Goal: Task Accomplishment & Management: Manage account settings

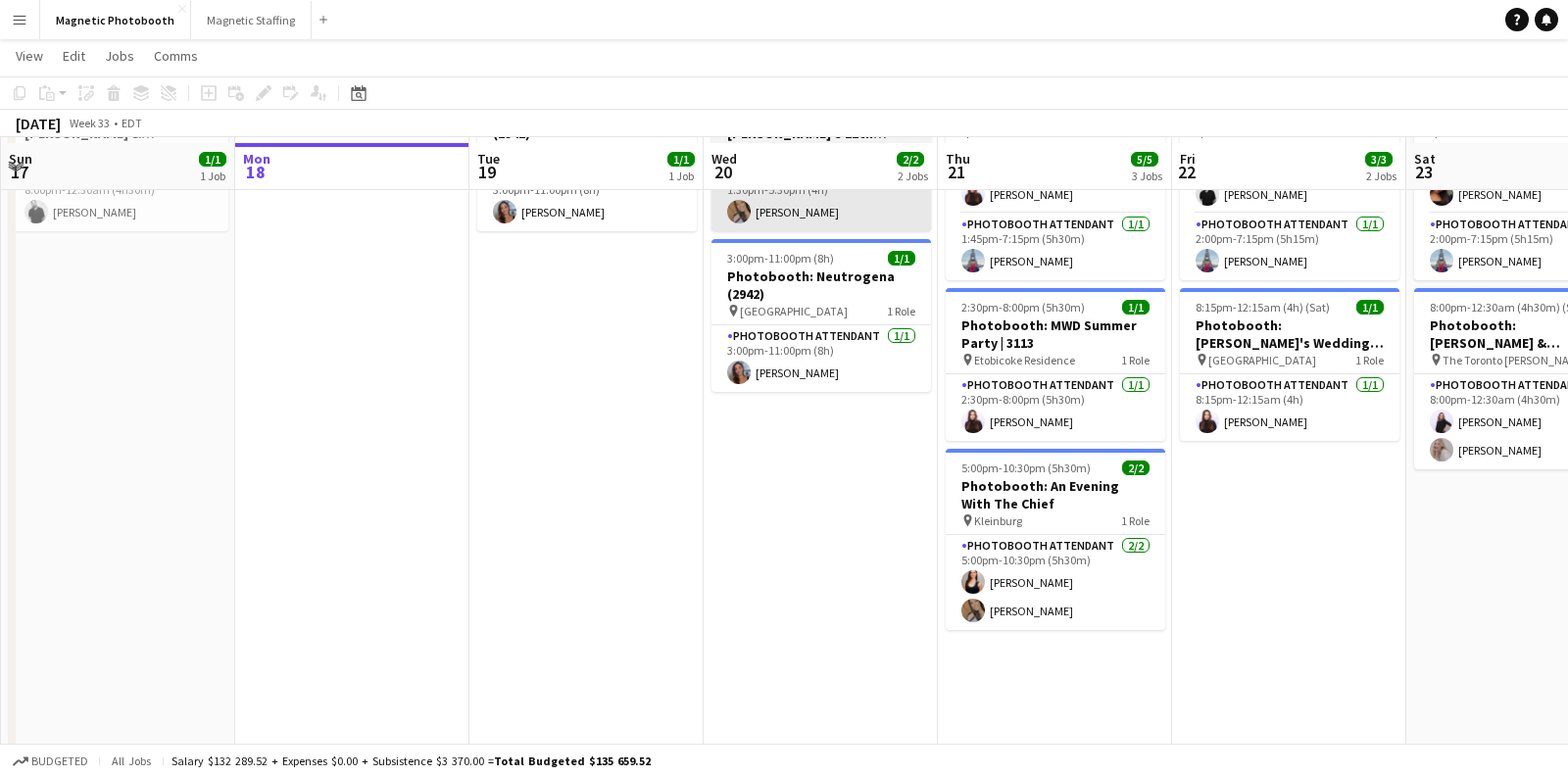
scroll to position [154, 0]
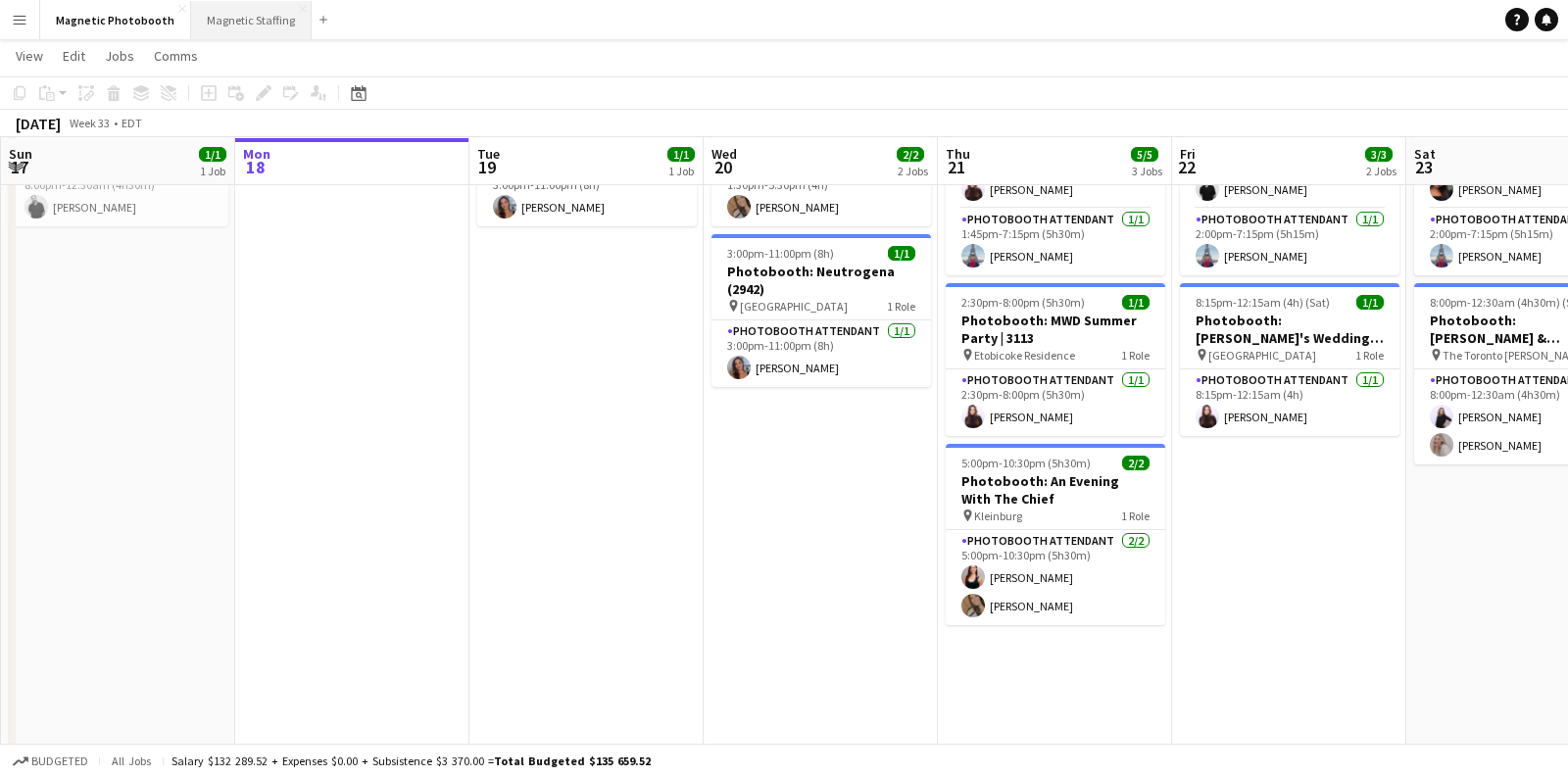
click at [242, 25] on button "Magnetic Staffing Close" at bounding box center [251, 20] width 120 height 38
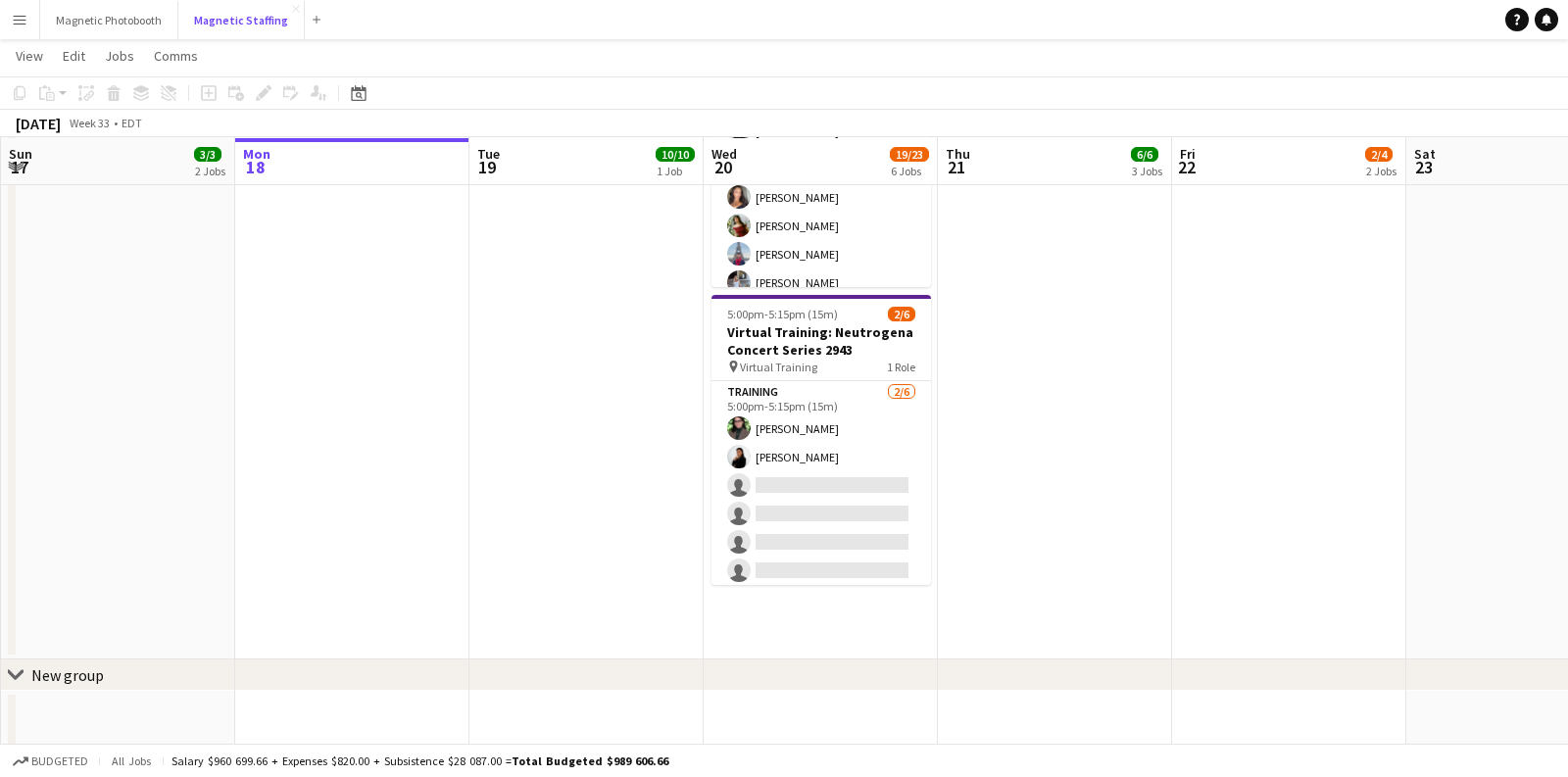
scroll to position [934, 0]
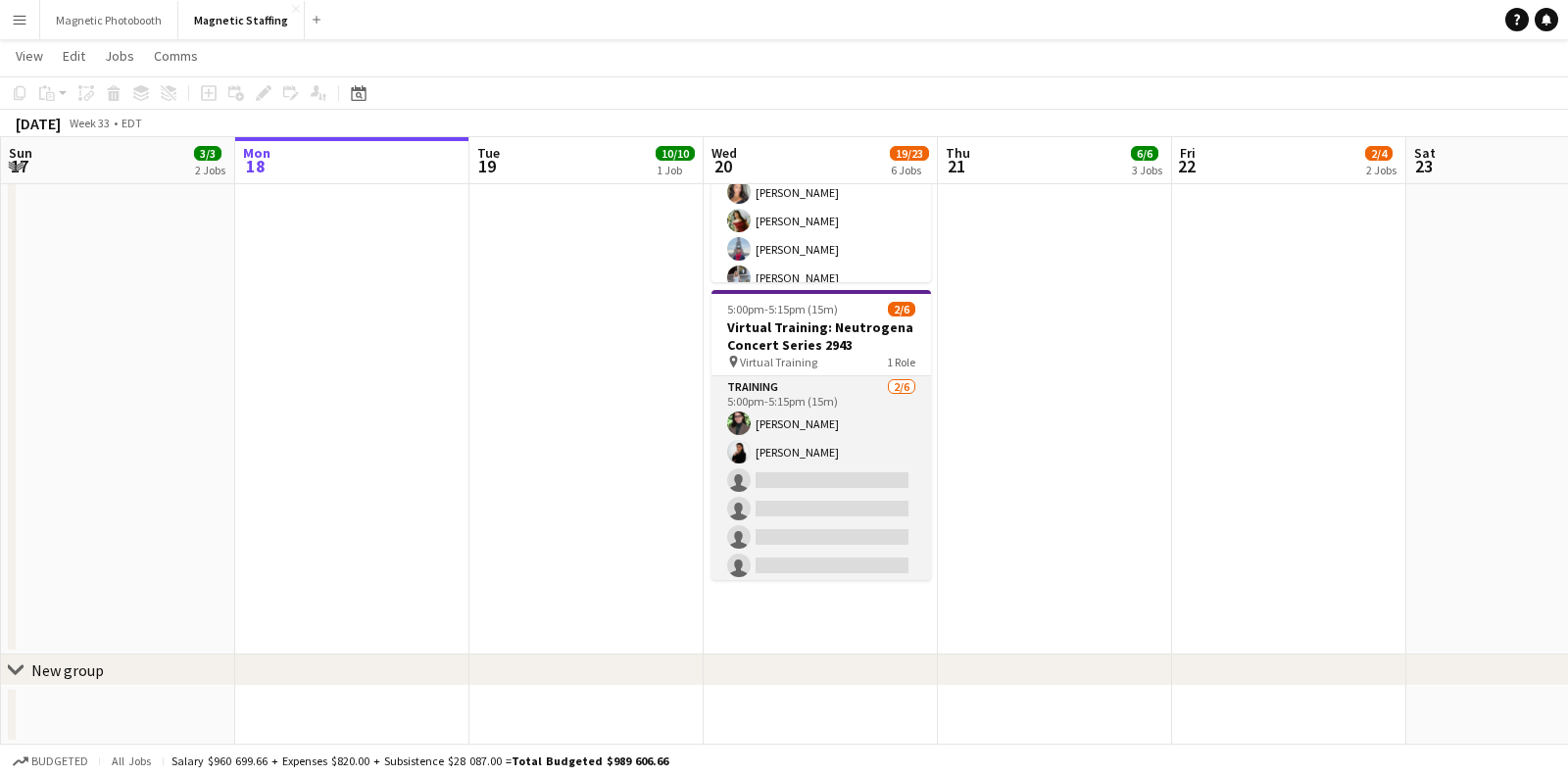
click at [763, 505] on app-card-role "Training [DATE] 5:00pm-5:15pm (15m) [PERSON_NAME] [PERSON_NAME] single-neutral-…" at bounding box center [821, 481] width 220 height 209
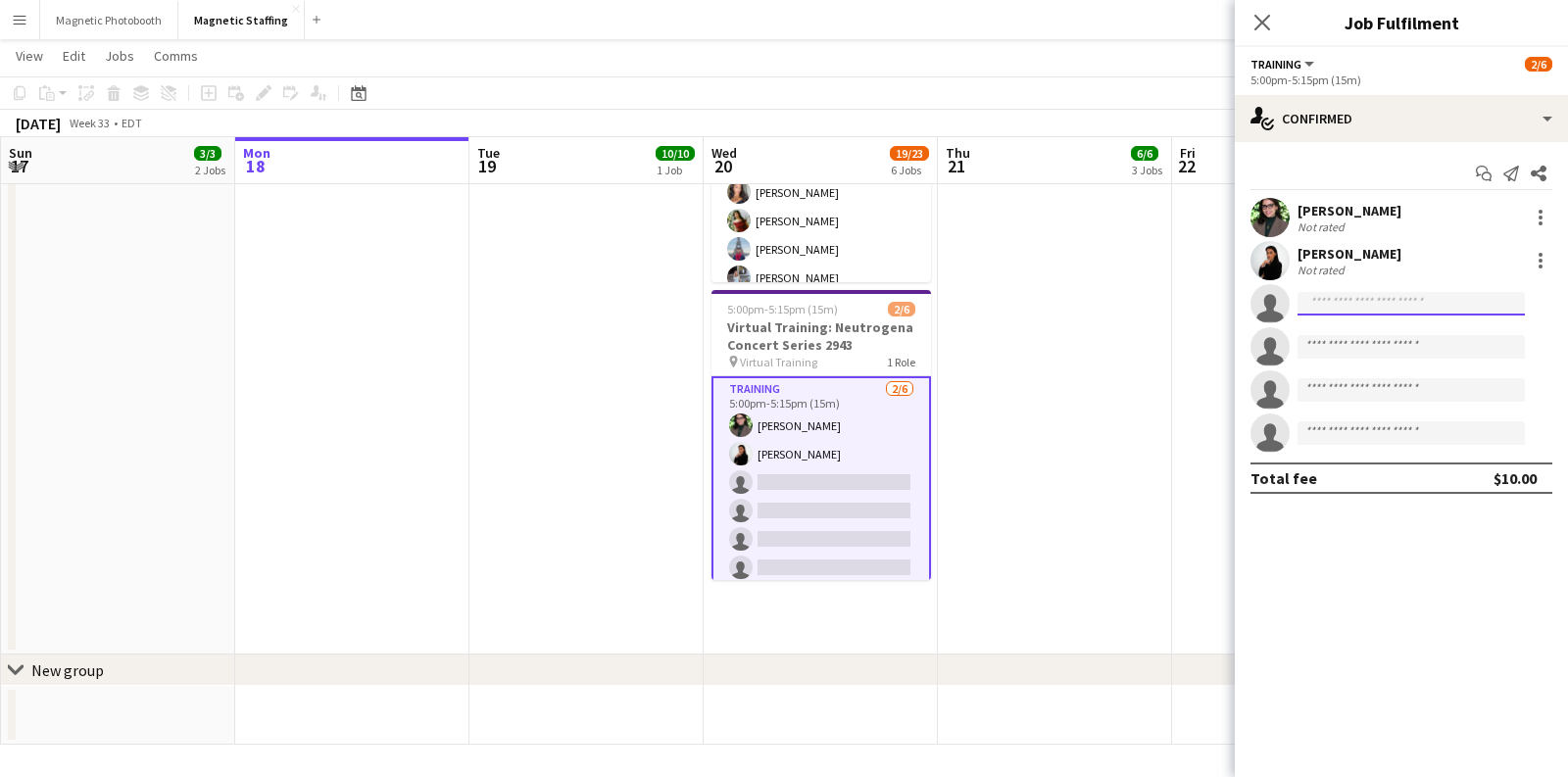
click at [1320, 300] on input at bounding box center [1411, 304] width 228 height 24
type input "****"
click at [1382, 347] on span "[EMAIL_ADDRESS][DOMAIN_NAME]" at bounding box center [1411, 348] width 196 height 16
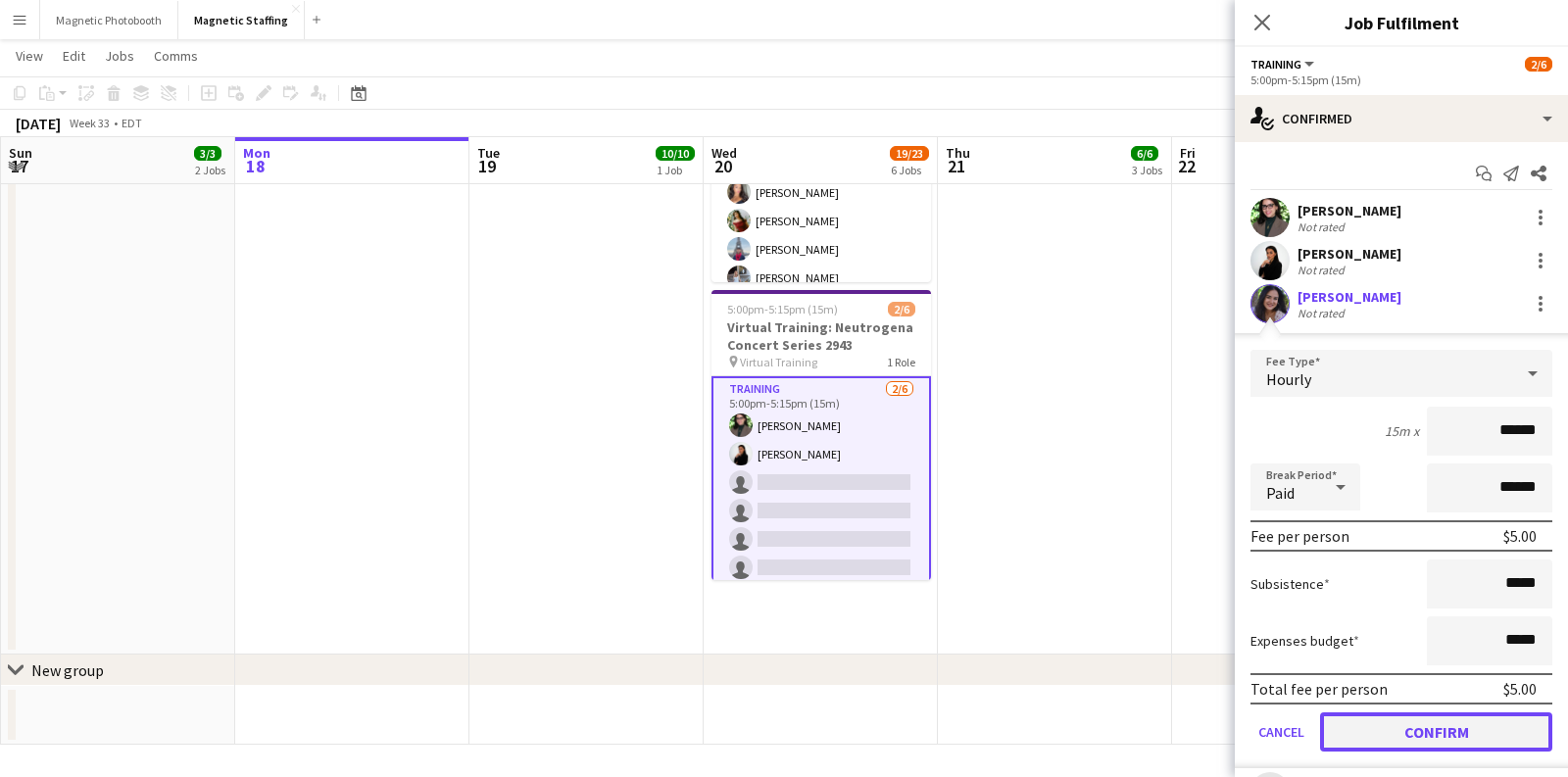
click at [1433, 726] on button "Confirm" at bounding box center [1437, 733] width 233 height 39
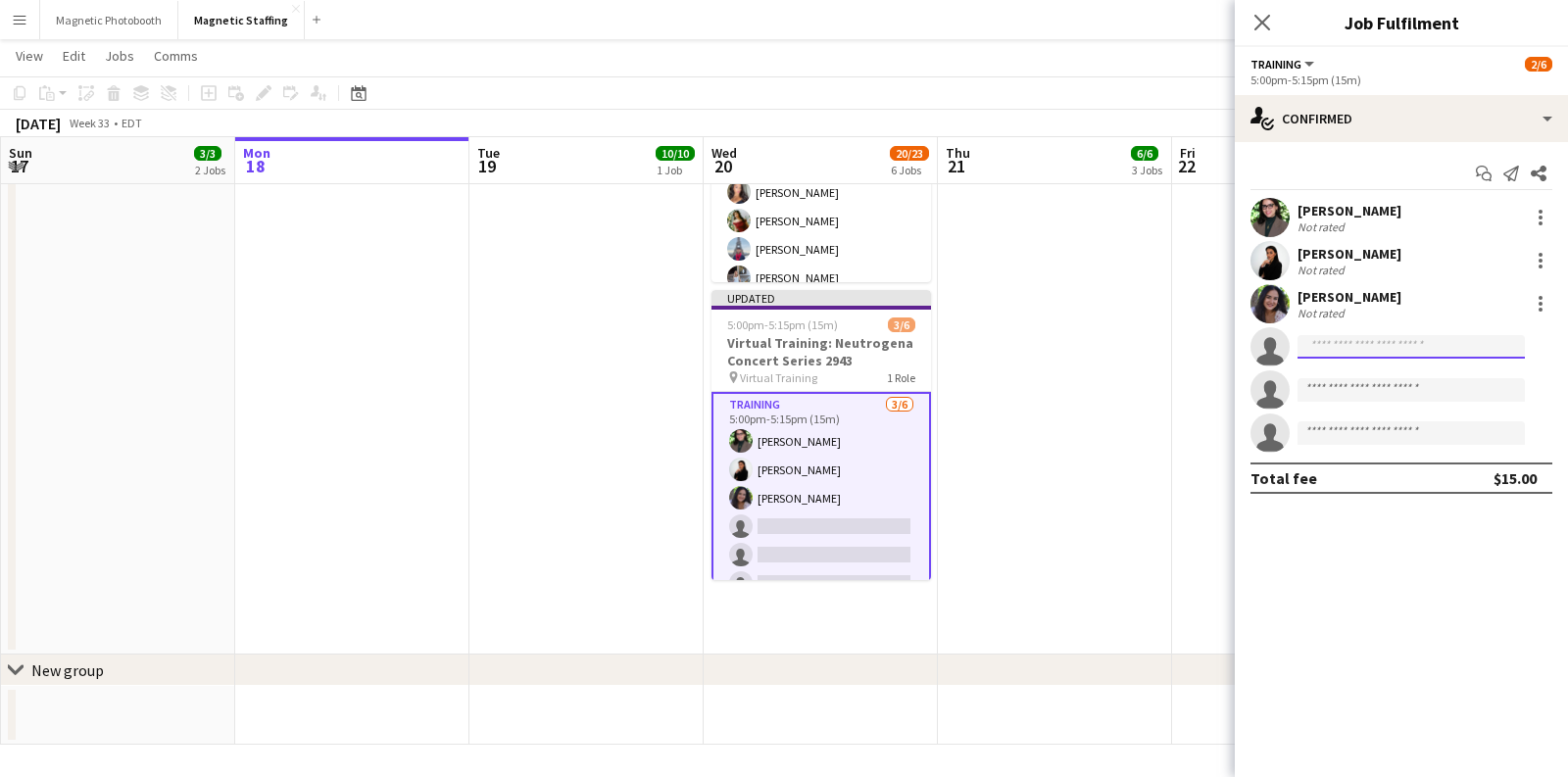
click at [1336, 347] on input at bounding box center [1411, 347] width 228 height 24
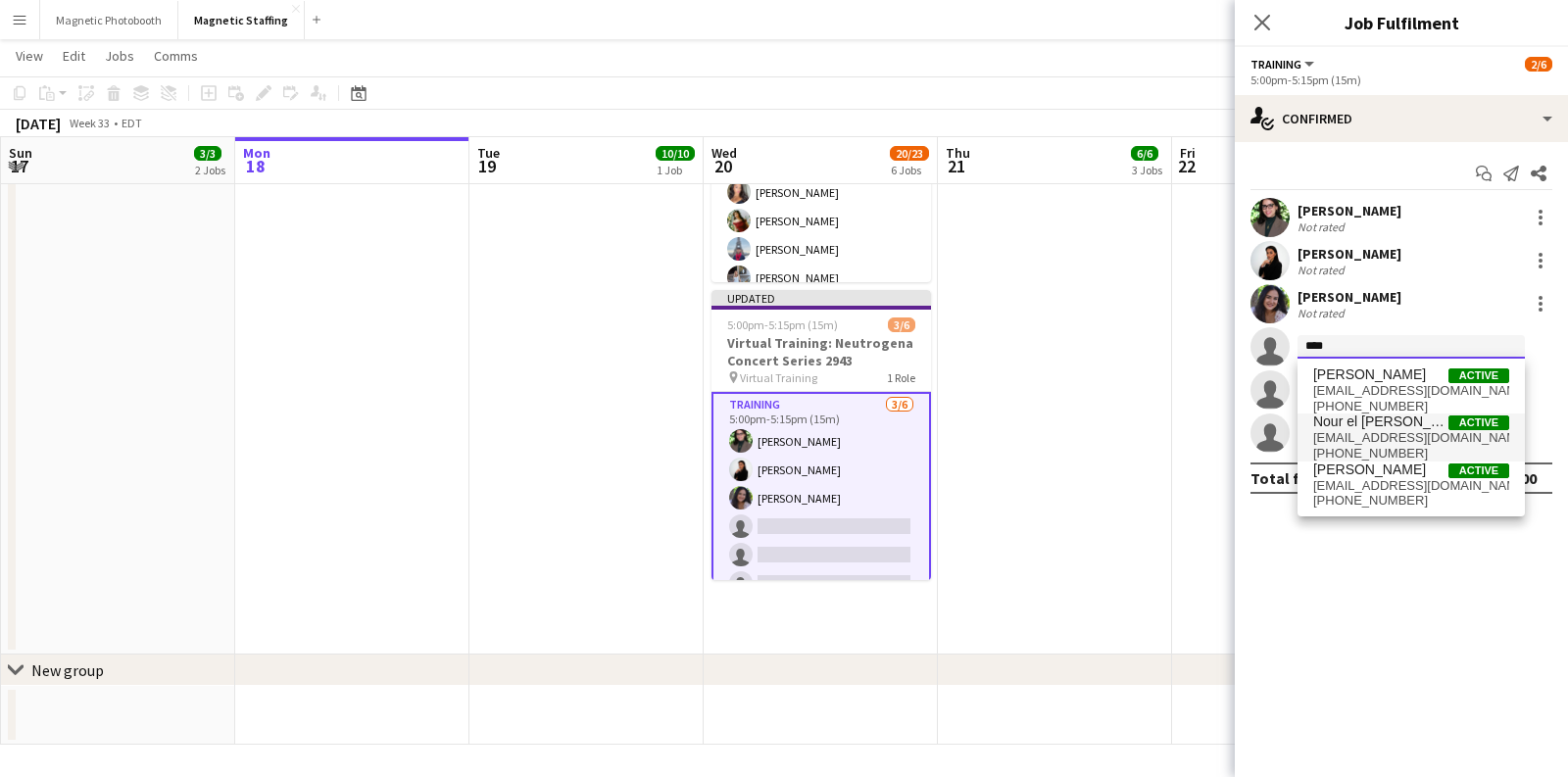
type input "****"
click at [1390, 420] on span "Nour el [PERSON_NAME]" at bounding box center [1381, 421] width 135 height 17
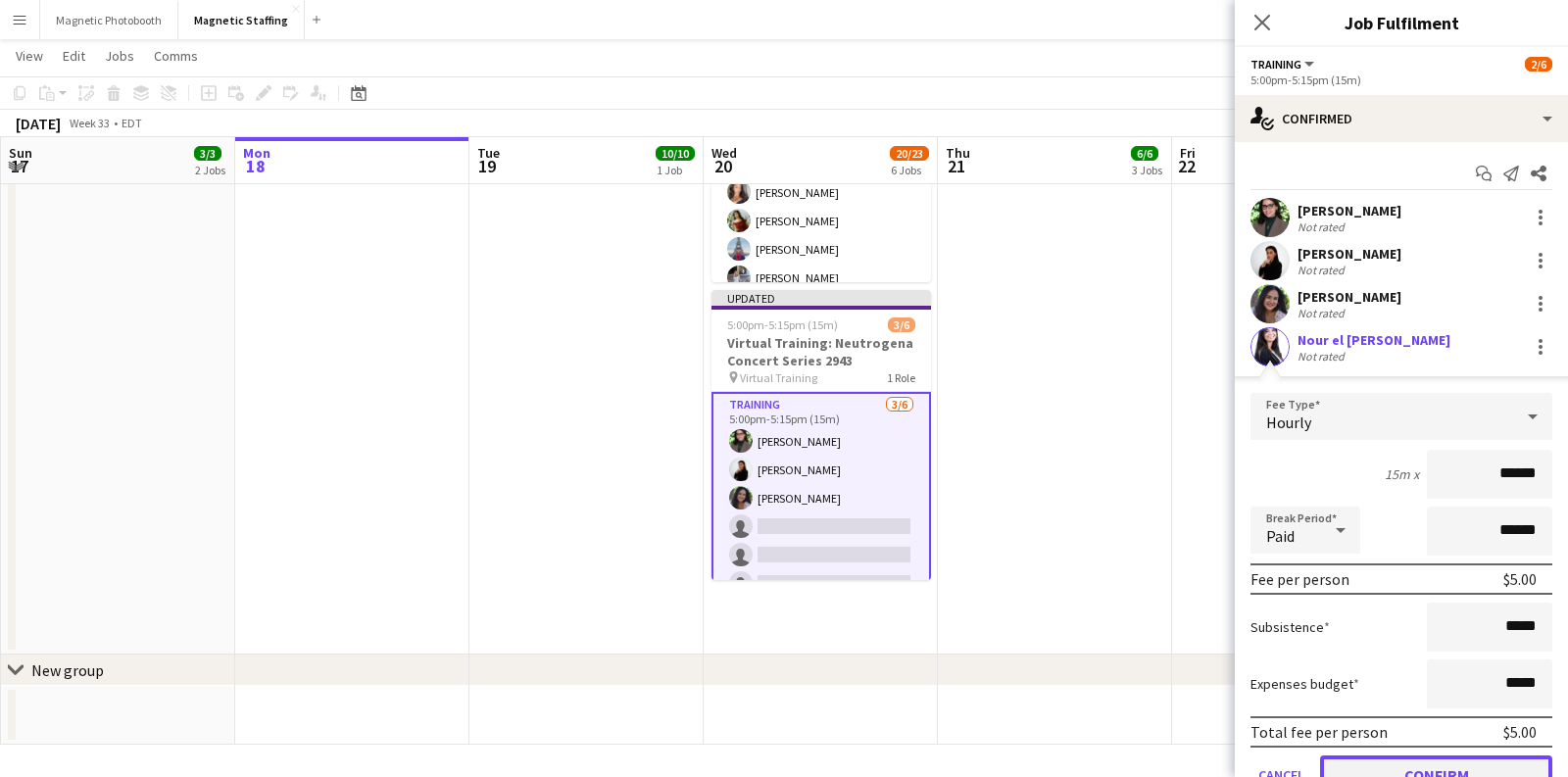
click at [1417, 766] on button "Confirm" at bounding box center [1437, 775] width 233 height 39
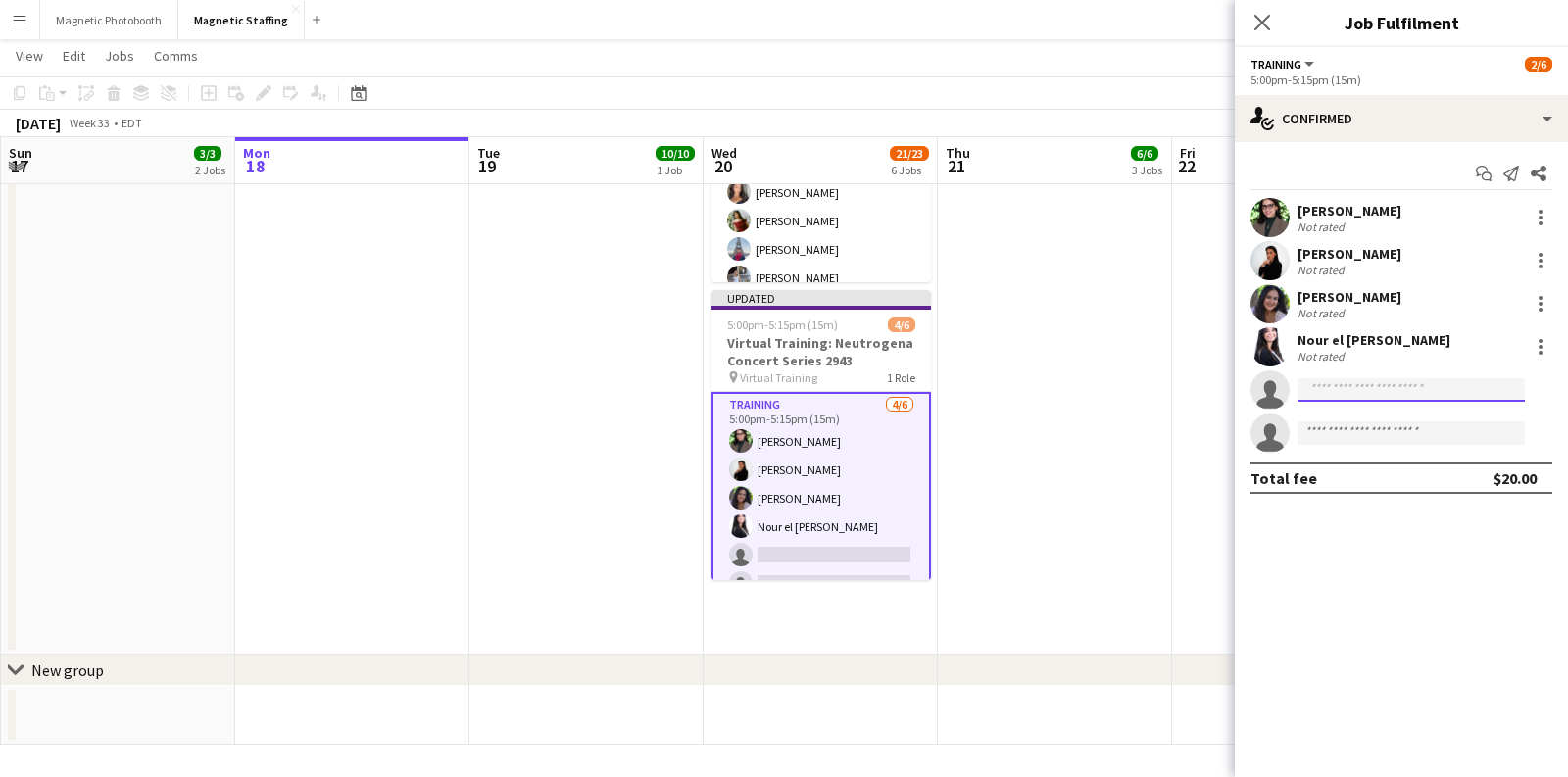
click at [1374, 394] on input at bounding box center [1411, 390] width 228 height 24
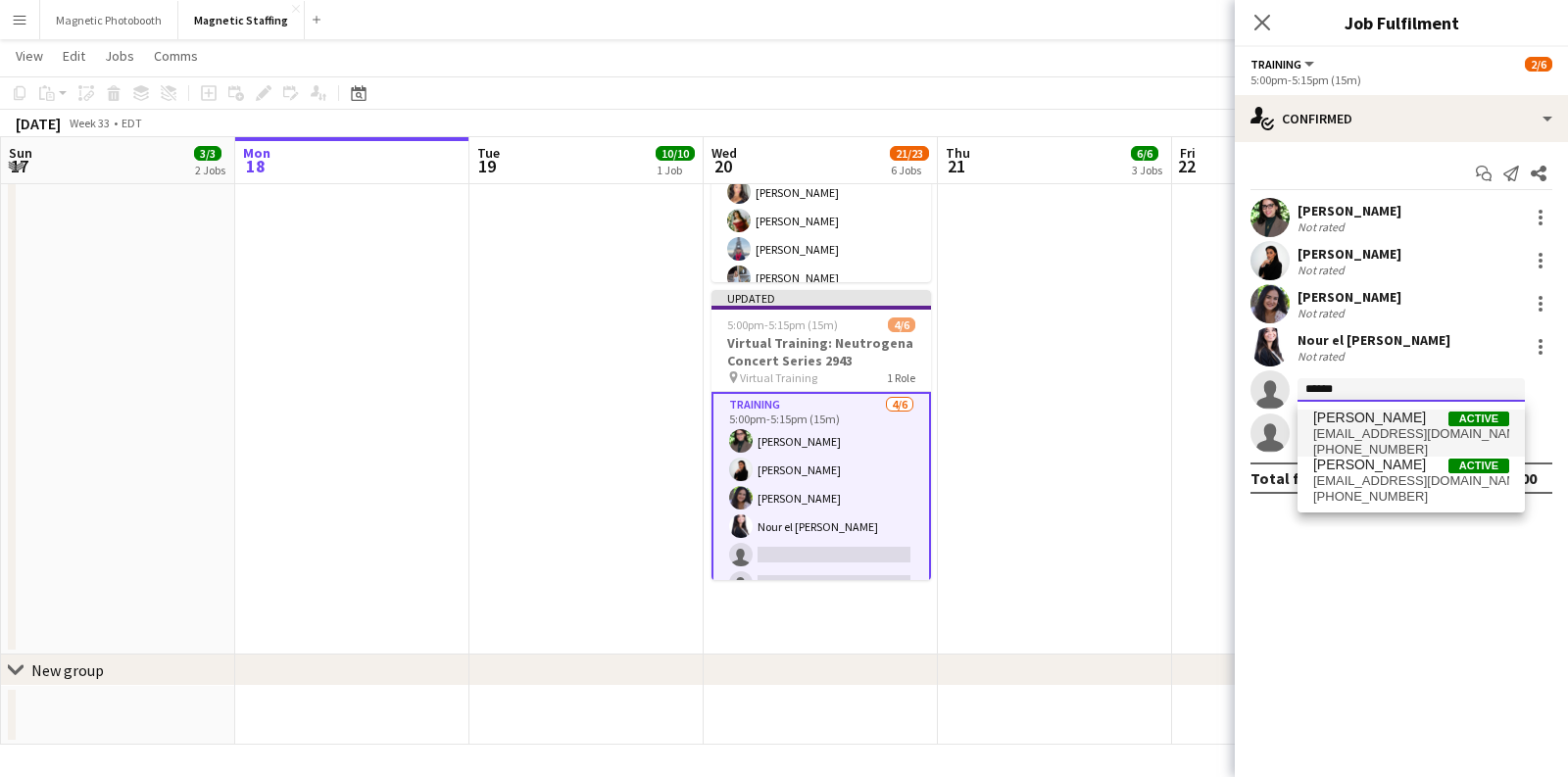
type input "******"
click at [1341, 424] on span "[PERSON_NAME]" at bounding box center [1370, 417] width 112 height 17
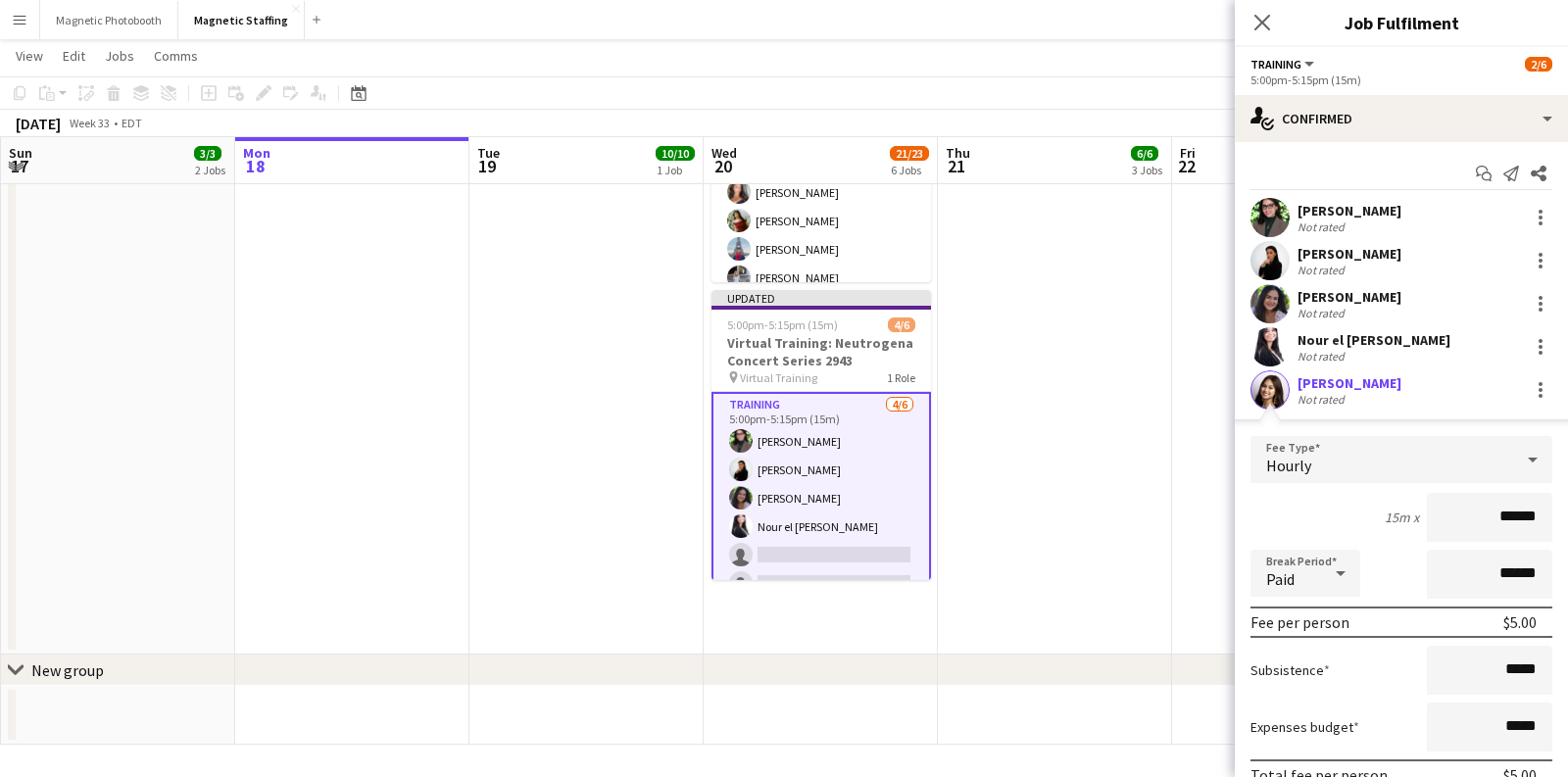
scroll to position [172, 0]
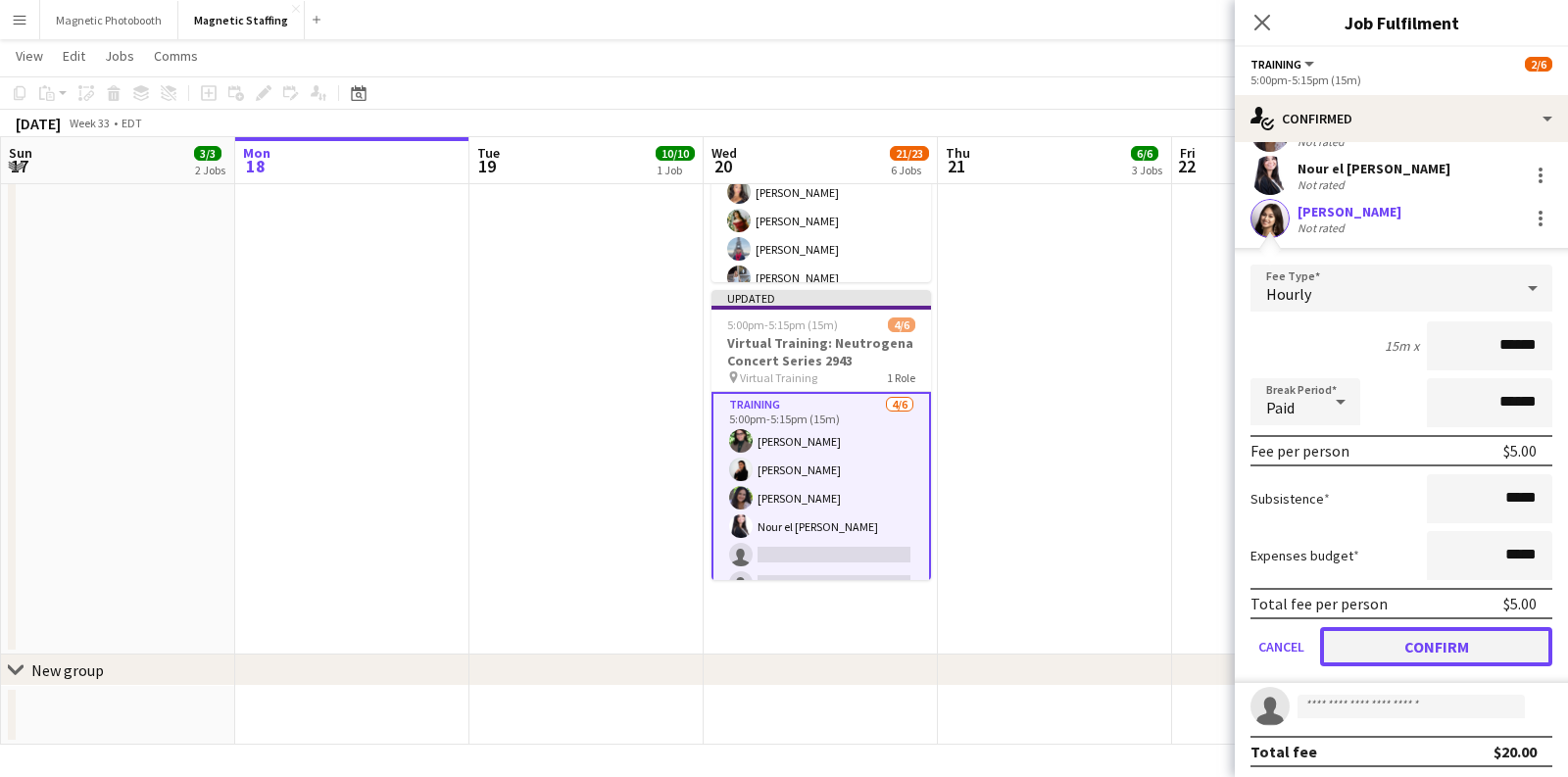
click at [1435, 645] on button "Confirm" at bounding box center [1437, 647] width 233 height 39
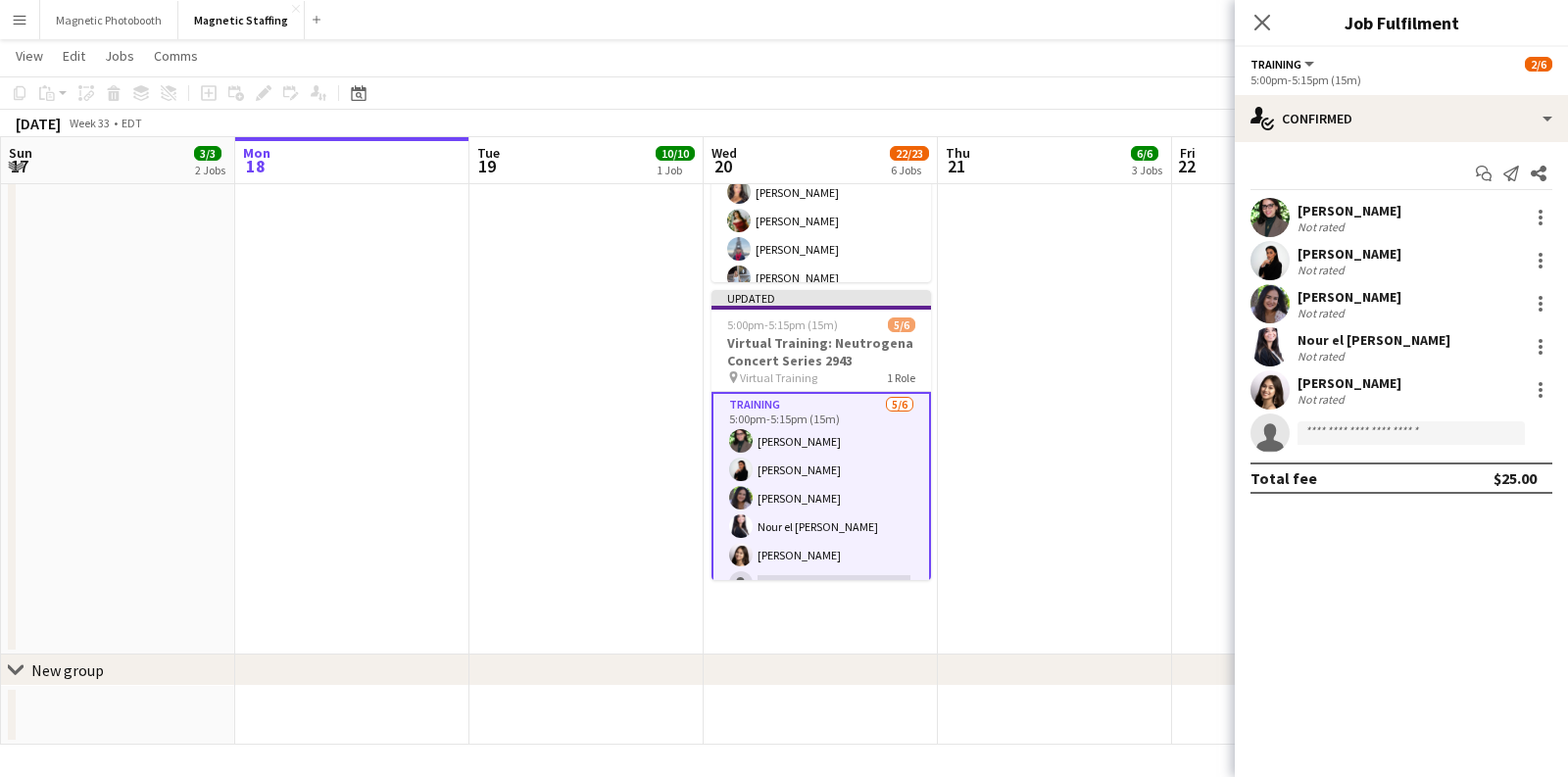
scroll to position [23, 0]
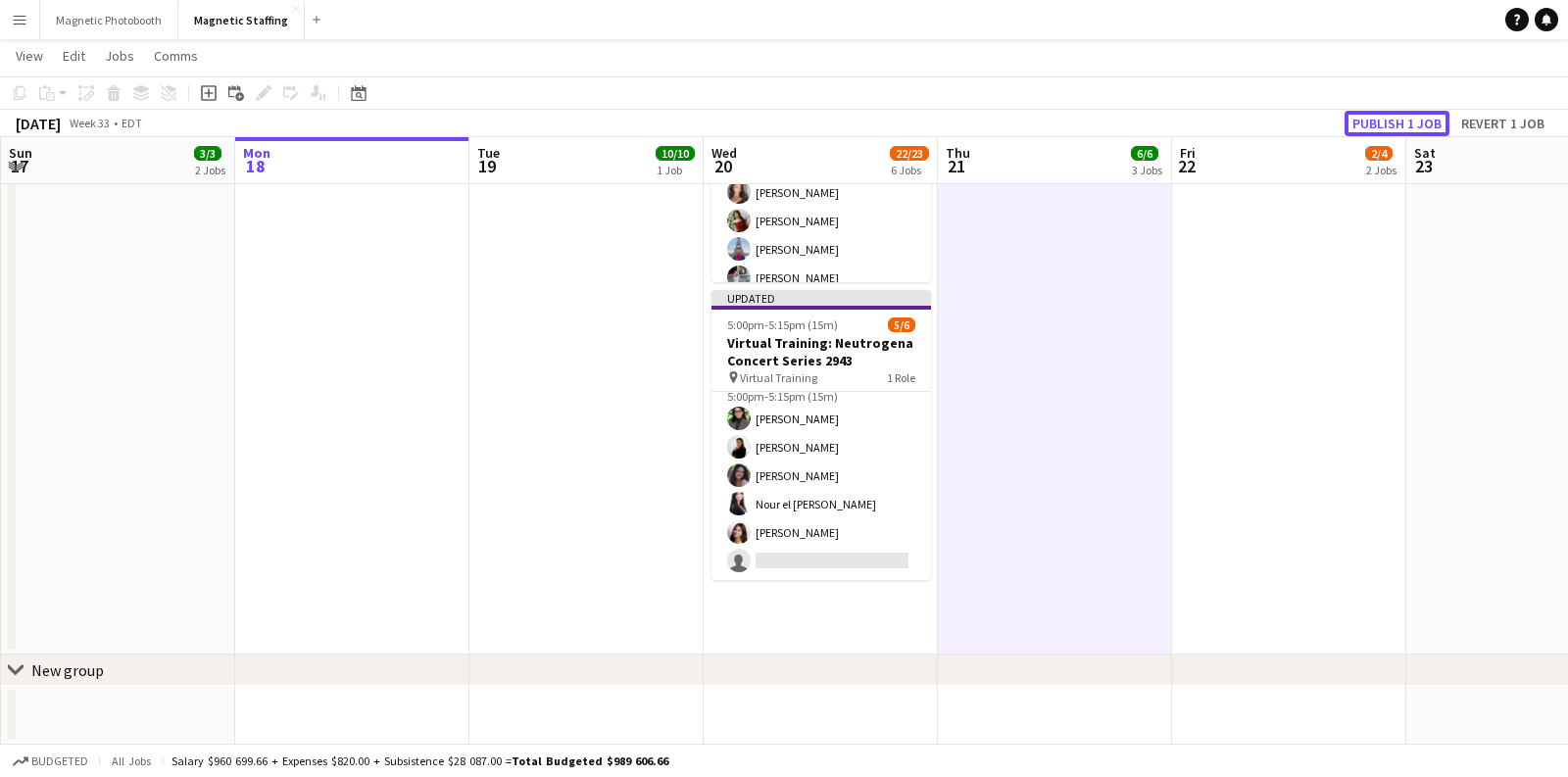
click at [1377, 121] on button "Publish 1 job" at bounding box center [1397, 123] width 105 height 26
click at [1363, 120] on div "Publish 1 job Revert 1 job" at bounding box center [1449, 123] width 240 height 26
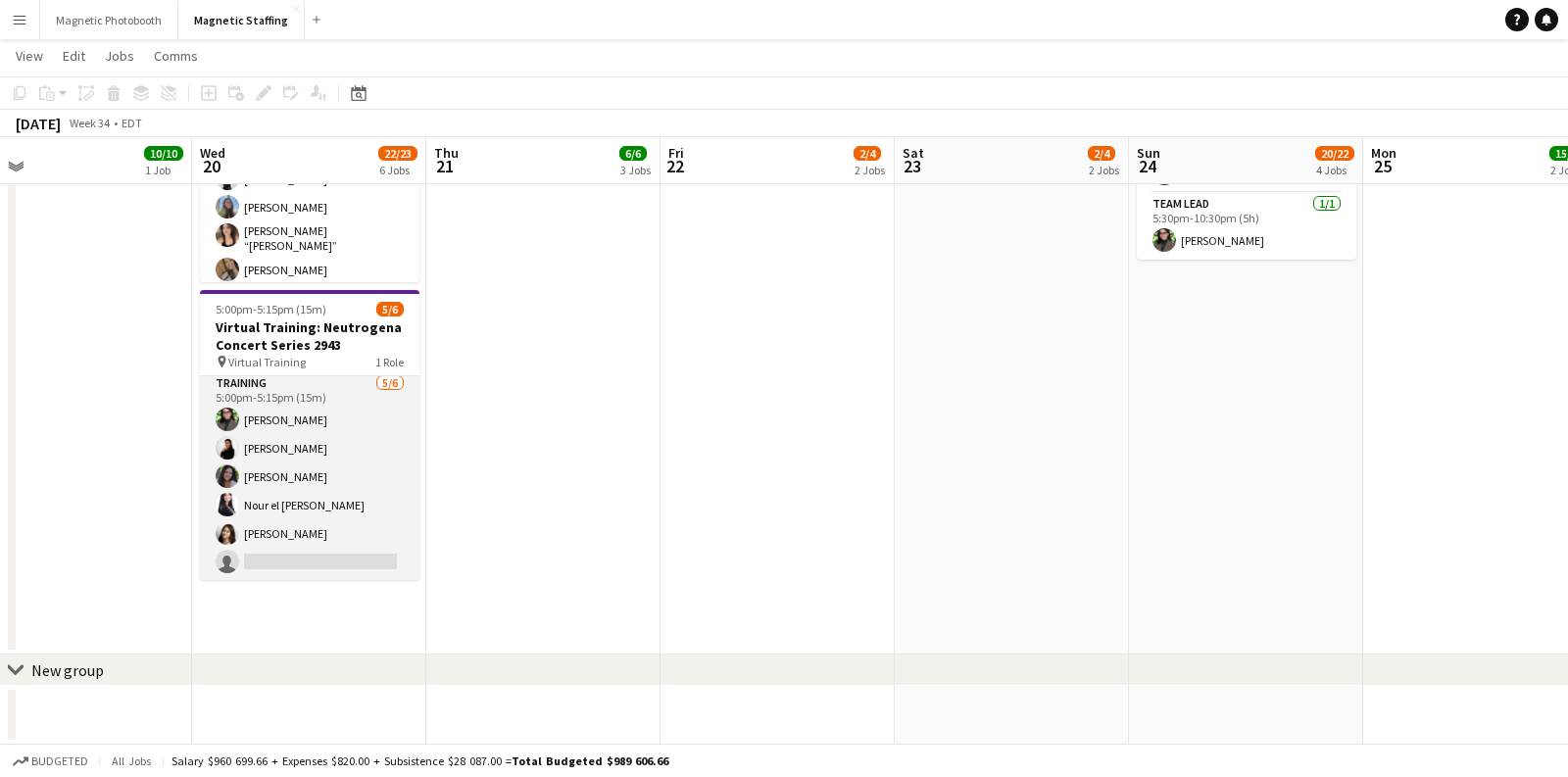
scroll to position [0, 0]
click at [299, 331] on h3 "Virtual Training: Neutrogena Concert Series 2943" at bounding box center [310, 336] width 220 height 35
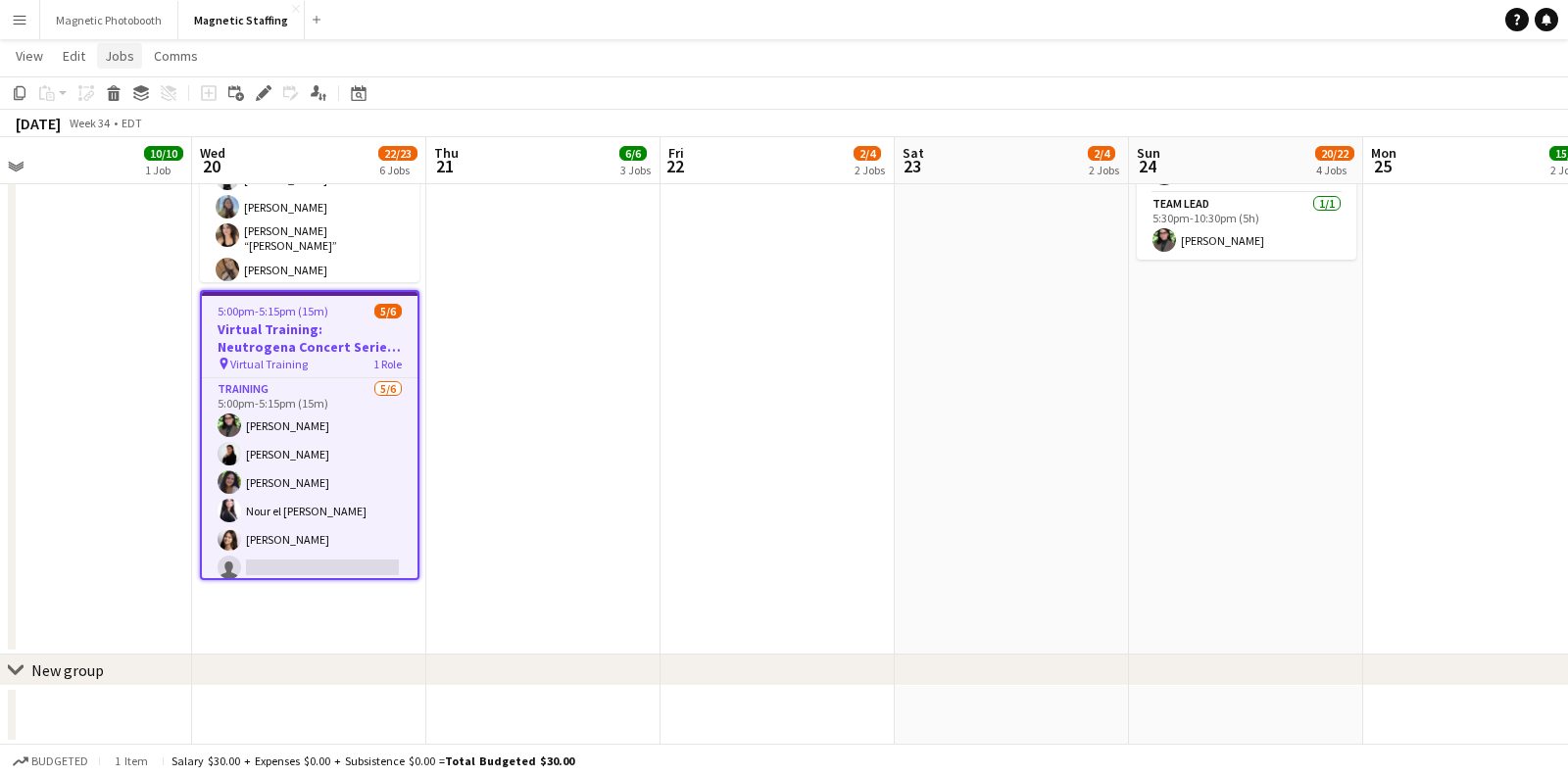
click at [119, 45] on link "Jobs" at bounding box center [119, 56] width 45 height 26
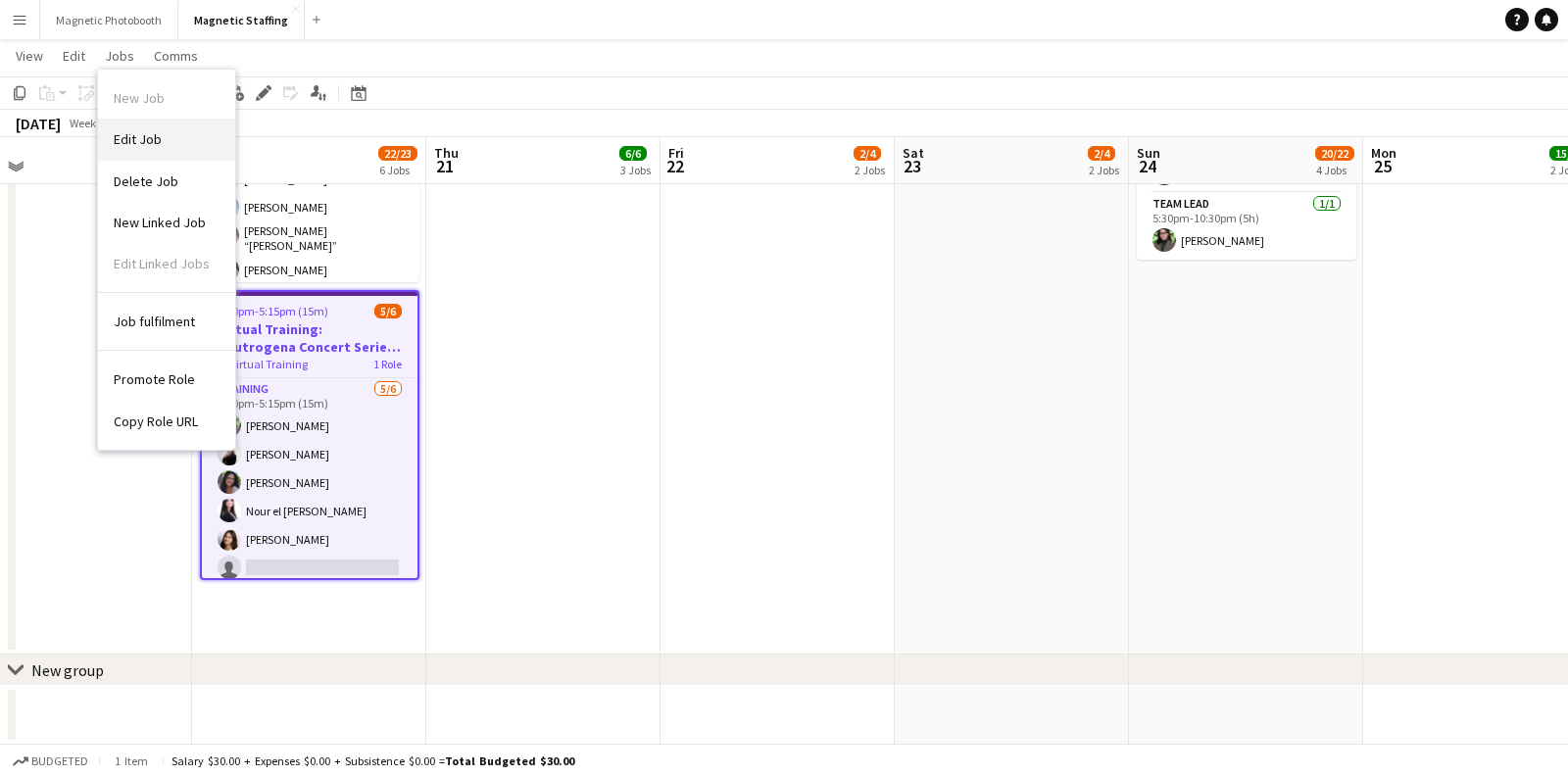
click at [151, 136] on span "Edit Job" at bounding box center [137, 139] width 48 height 18
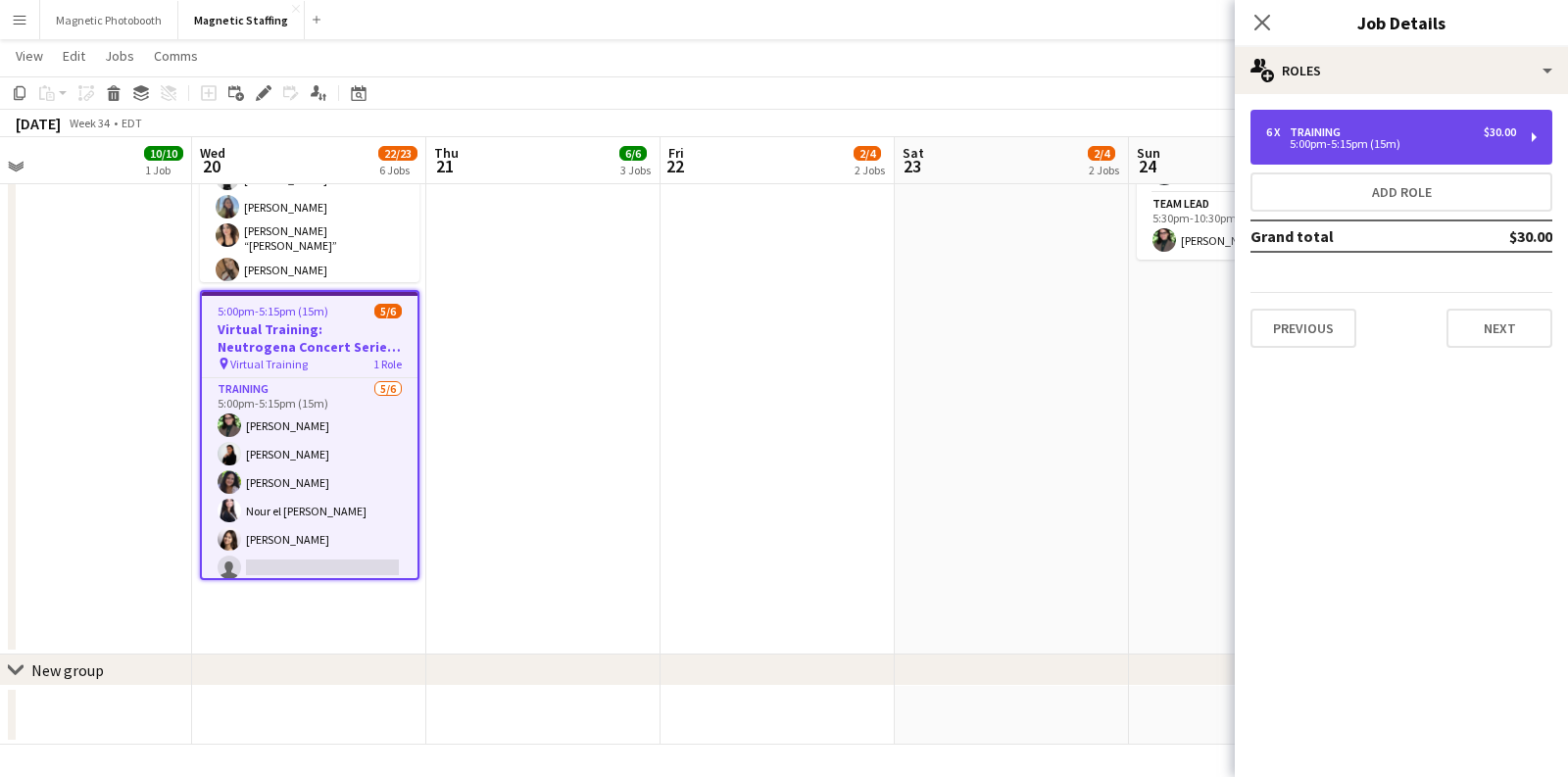
click at [1430, 144] on div "5:00pm-5:15pm (15m)" at bounding box center [1390, 144] width 249 height 10
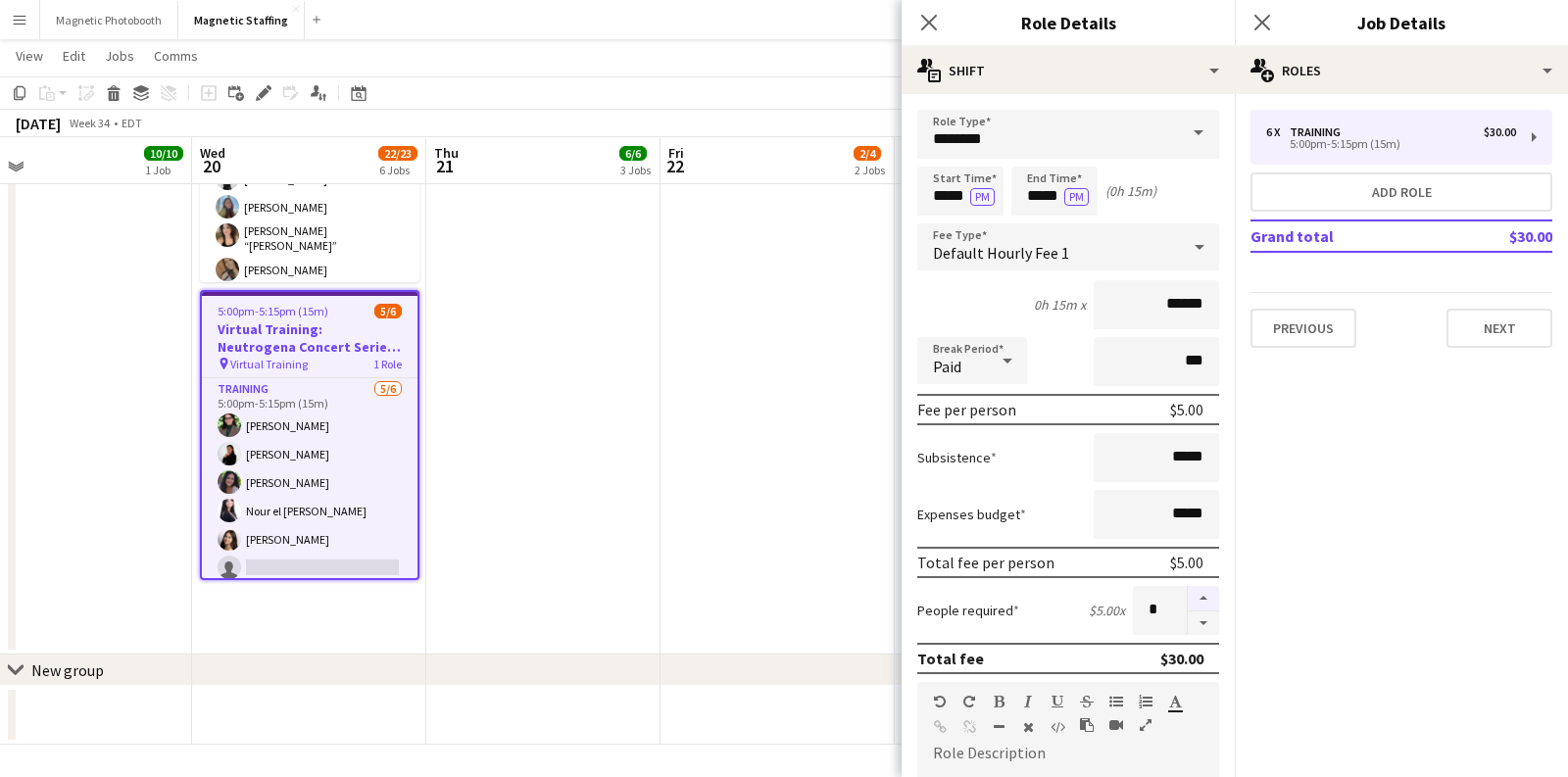
click at [1204, 598] on button "button" at bounding box center [1204, 599] width 32 height 26
type input "*"
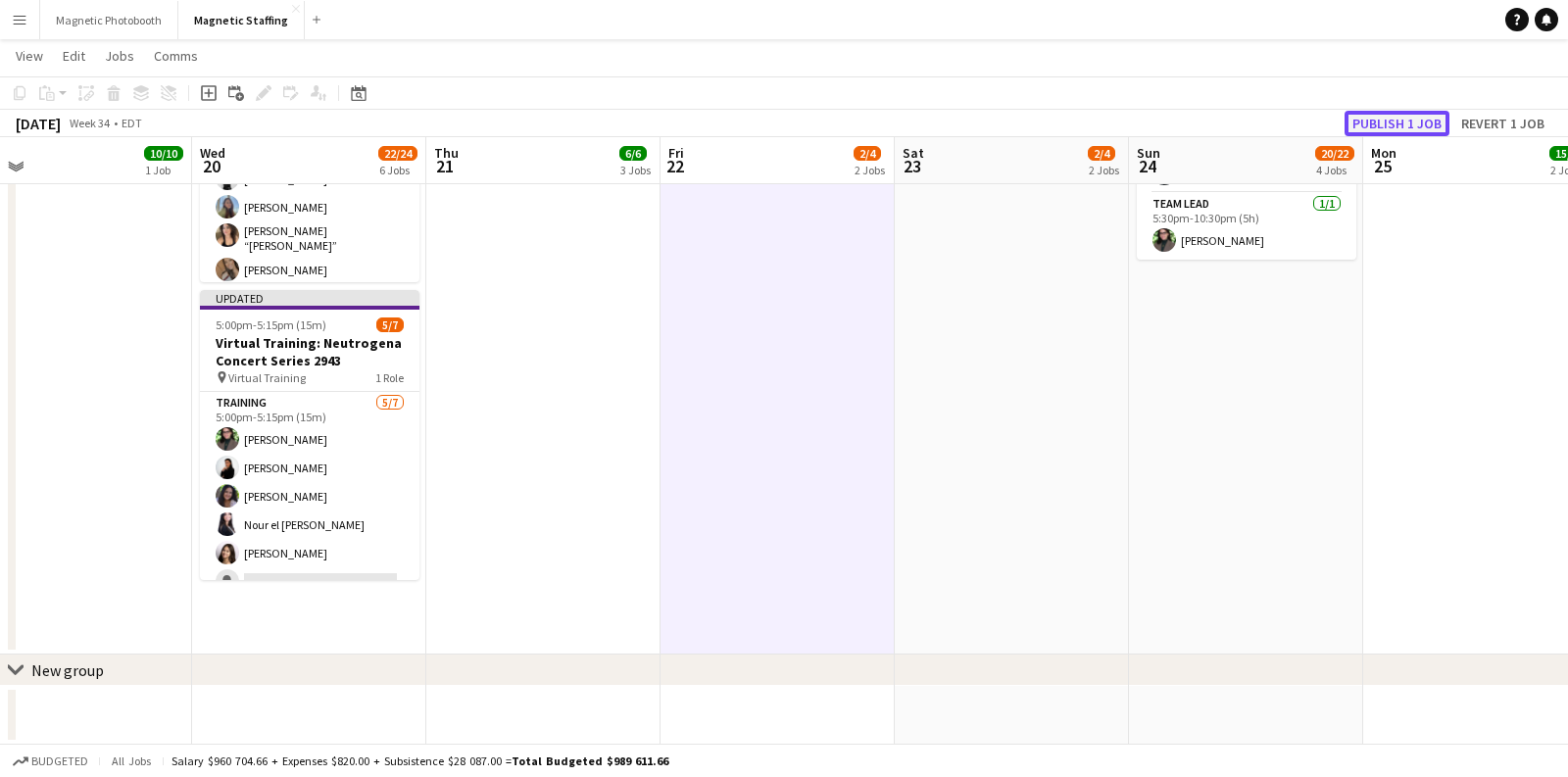
click at [1420, 123] on button "Publish 1 job" at bounding box center [1397, 123] width 105 height 26
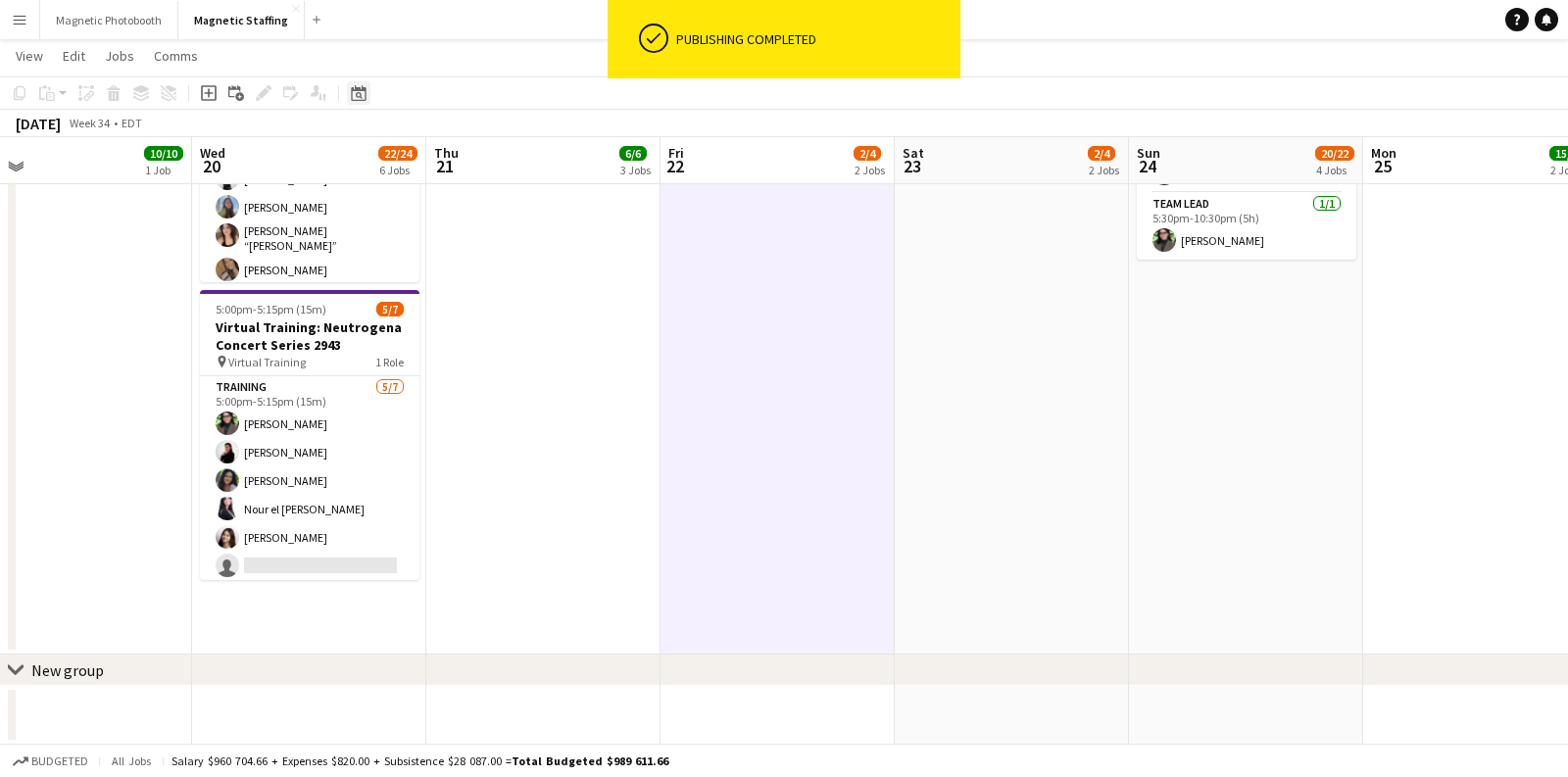
click at [351, 90] on icon at bounding box center [358, 93] width 15 height 16
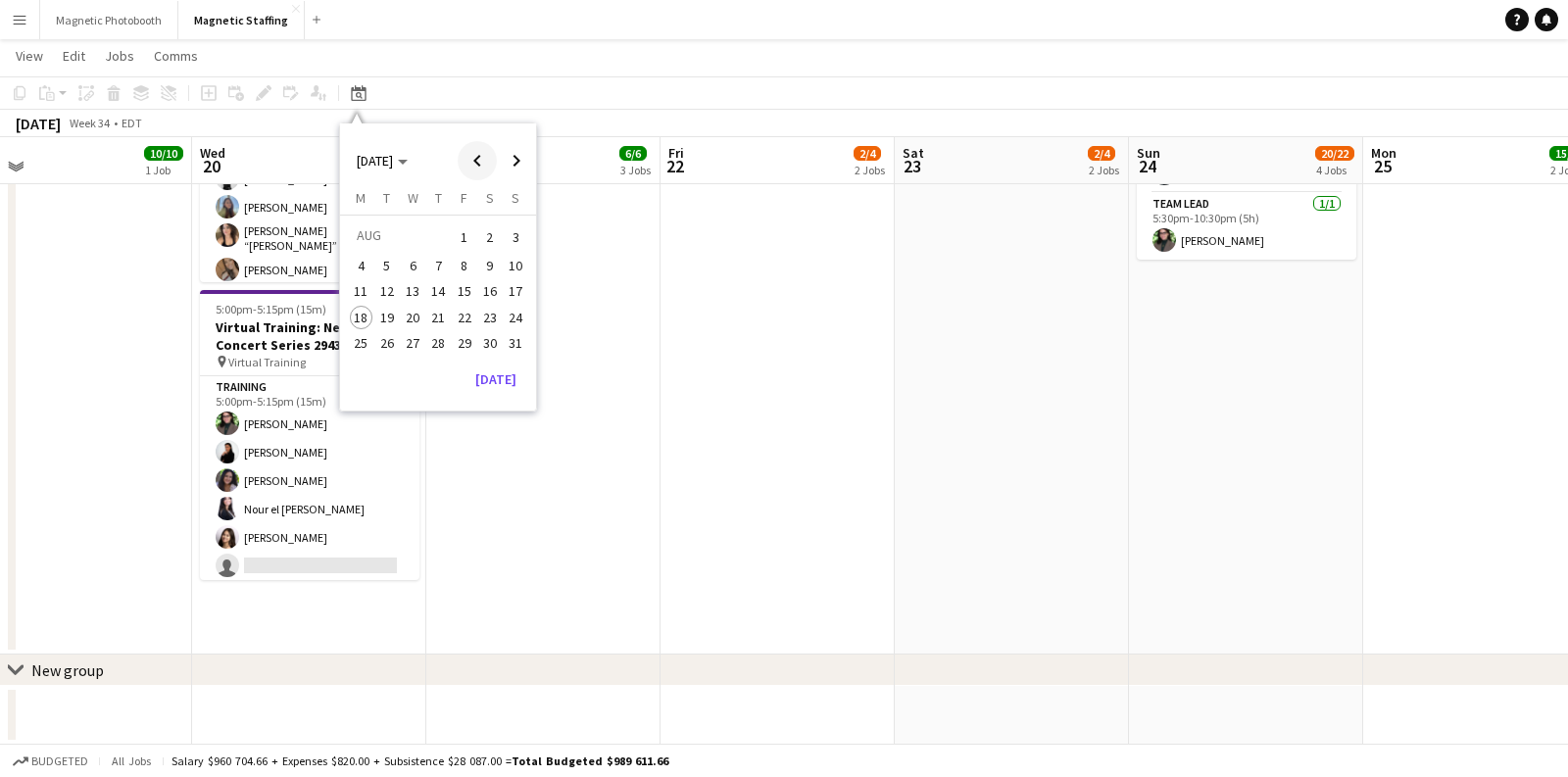
click at [487, 155] on span "Previous month" at bounding box center [477, 161] width 39 height 39
click at [514, 154] on span "Next month" at bounding box center [517, 161] width 39 height 39
click at [382, 267] on span "5" at bounding box center [388, 265] width 24 height 24
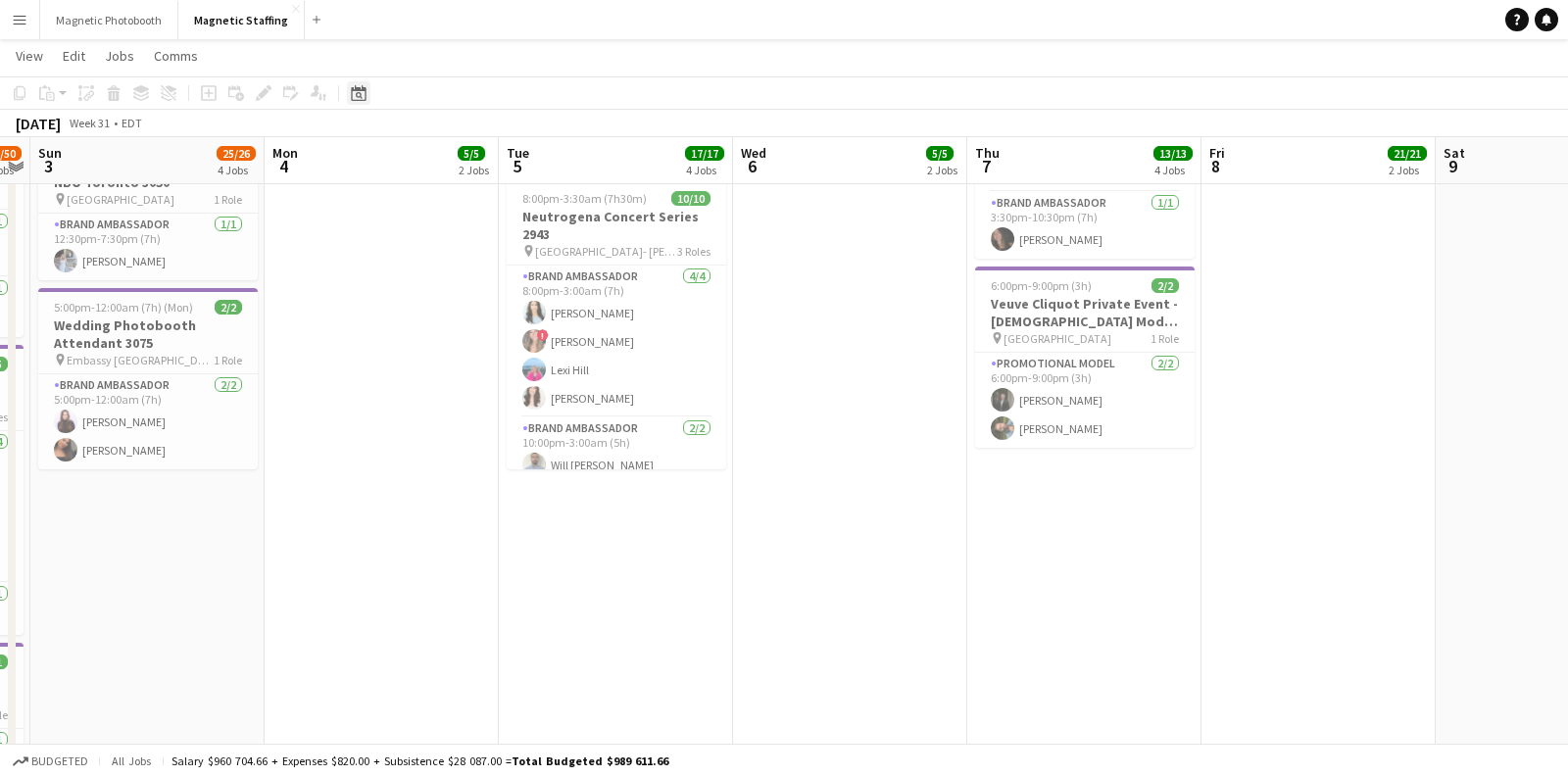
click at [367, 90] on div "Date picker" at bounding box center [359, 93] width 24 height 24
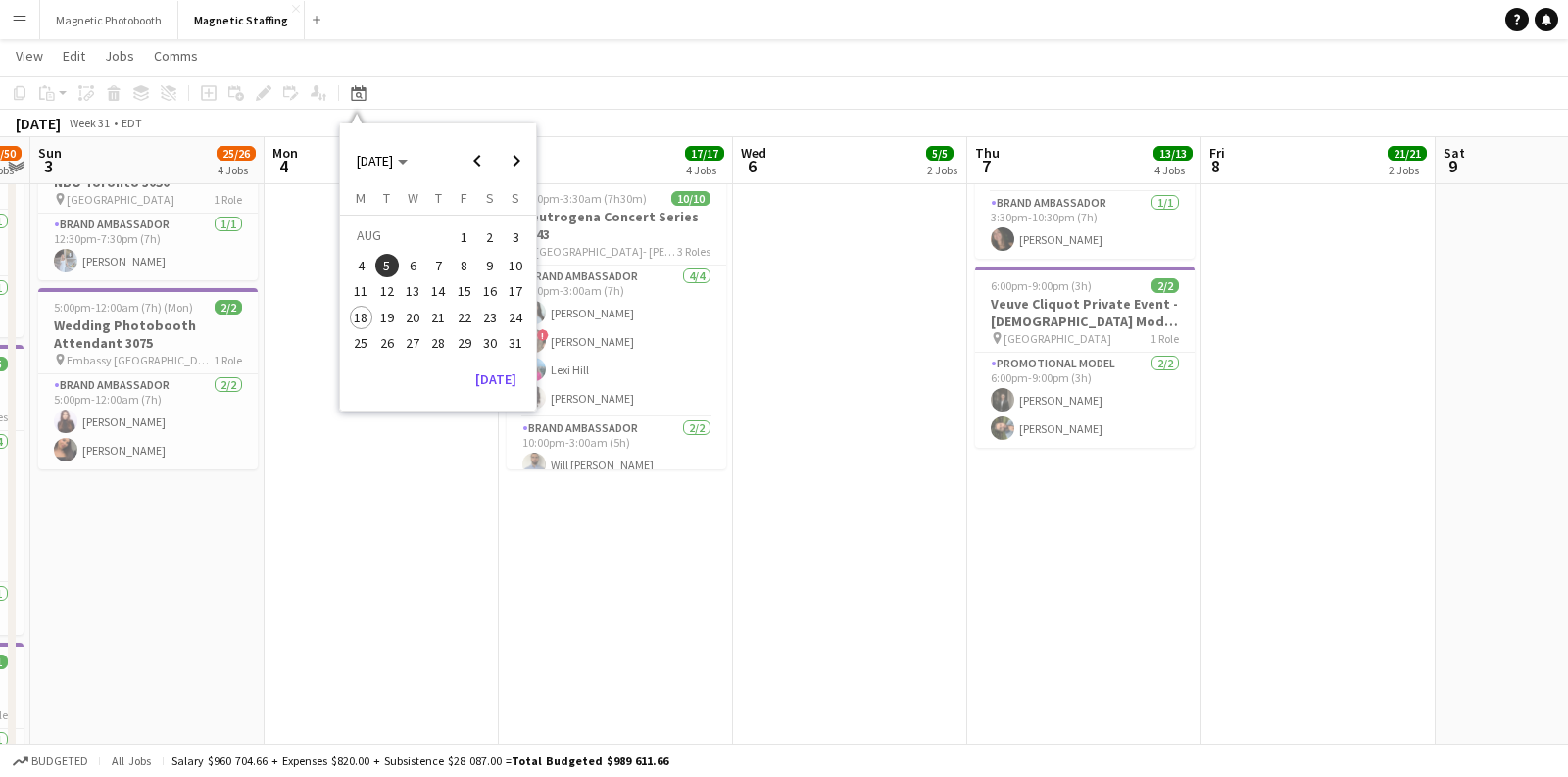
click at [421, 309] on span "20" at bounding box center [413, 318] width 24 height 24
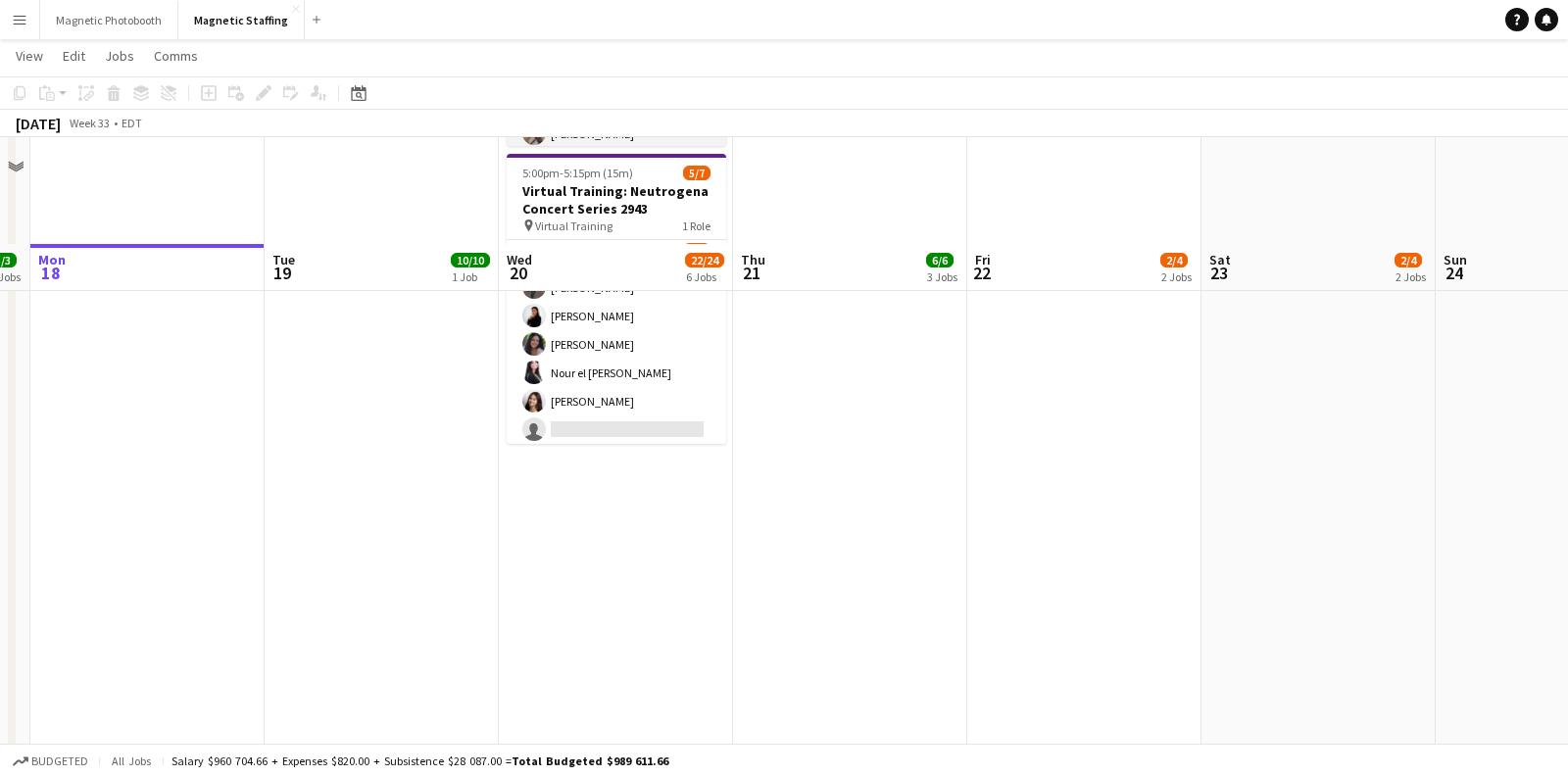
scroll to position [1177, 0]
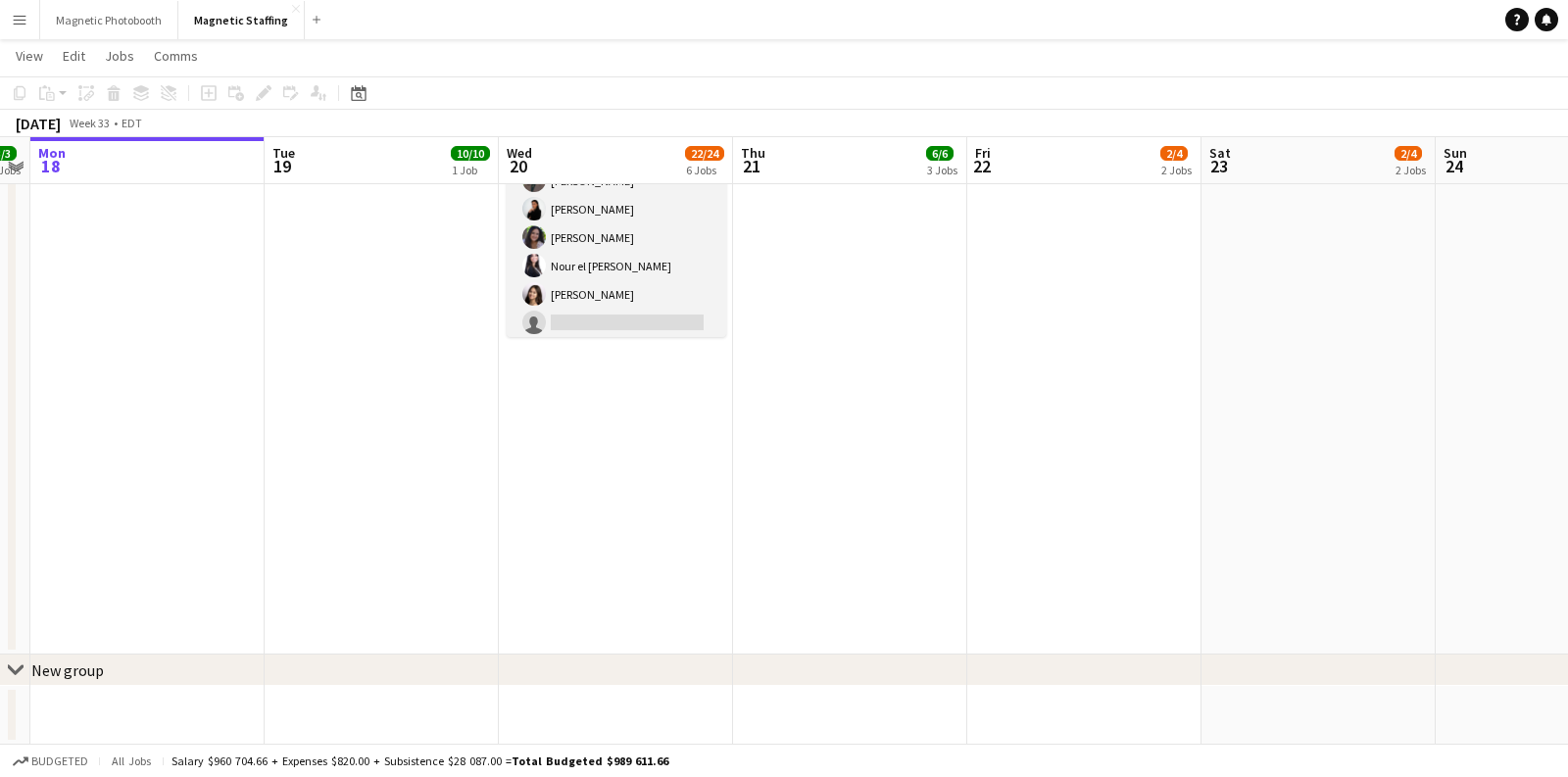
click at [563, 304] on app-card-role "Training [DATE] 5:00pm-5:15pm (15m) [PERSON_NAME] [PERSON_NAME] [PERSON_NAME] N…" at bounding box center [616, 251] width 220 height 238
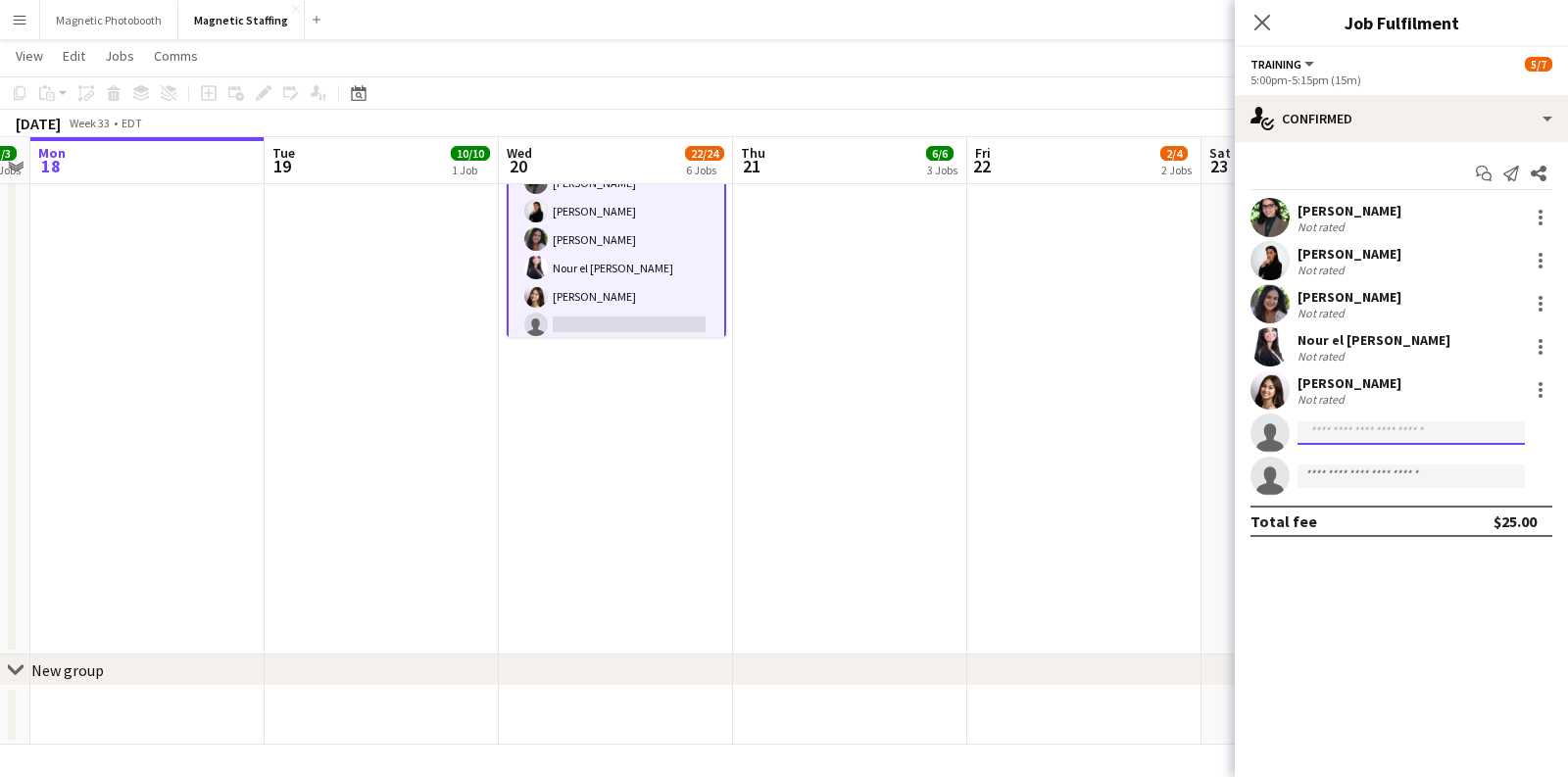
click at [1314, 436] on input at bounding box center [1411, 433] width 228 height 24
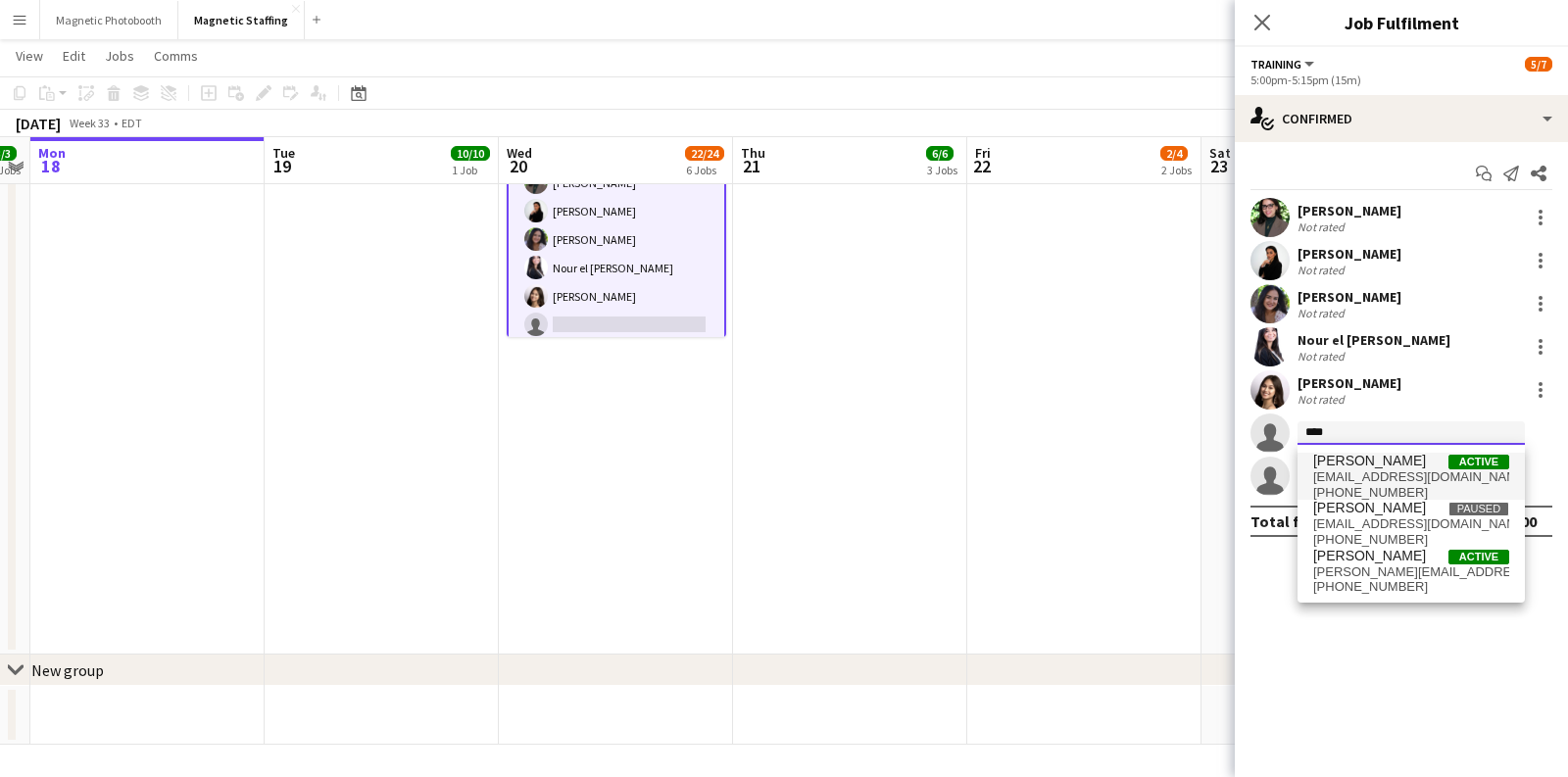
type input "****"
click at [1379, 469] on span "[EMAIL_ADDRESS][DOMAIN_NAME]" at bounding box center [1411, 477] width 196 height 16
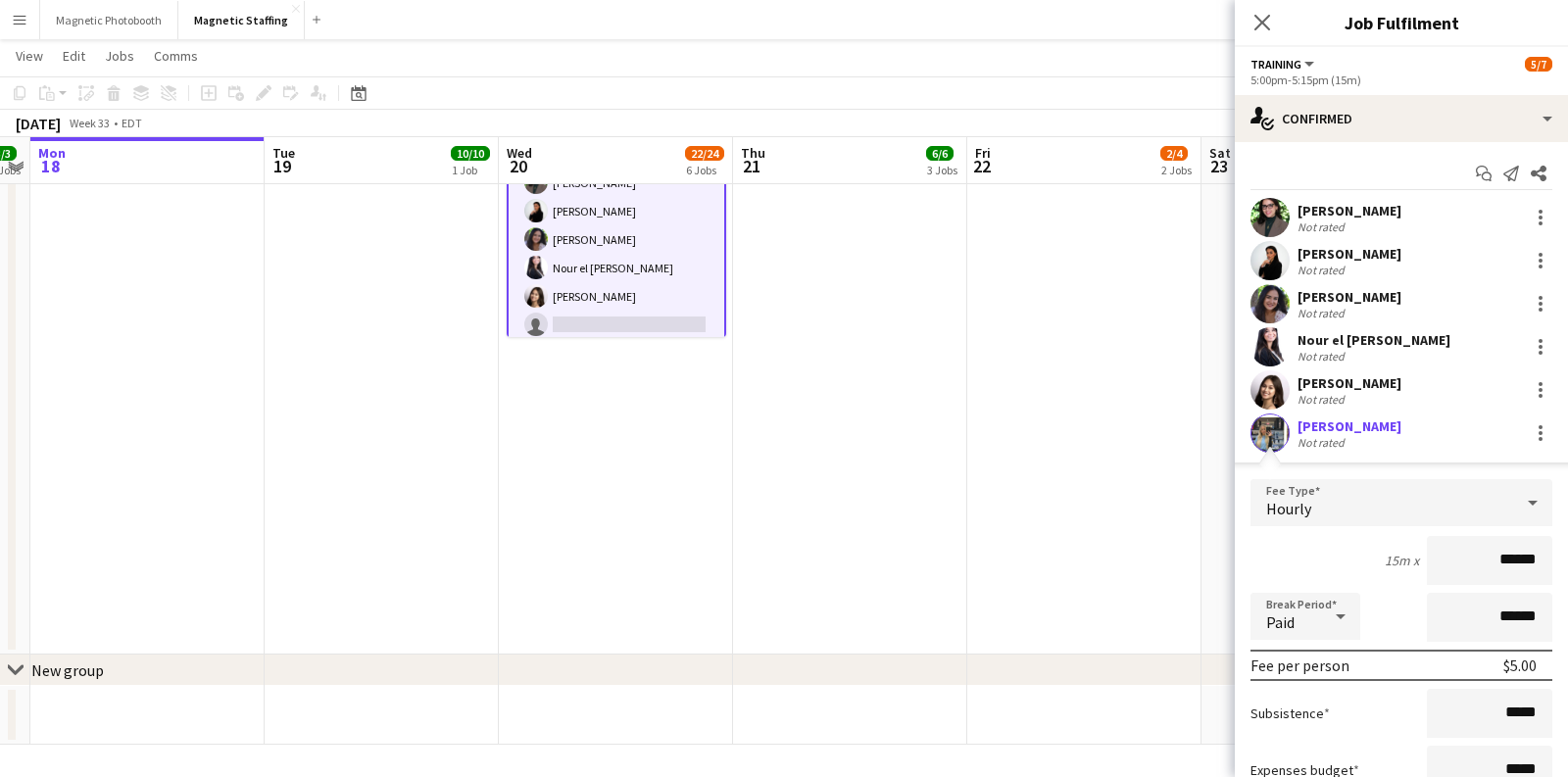
scroll to position [214, 0]
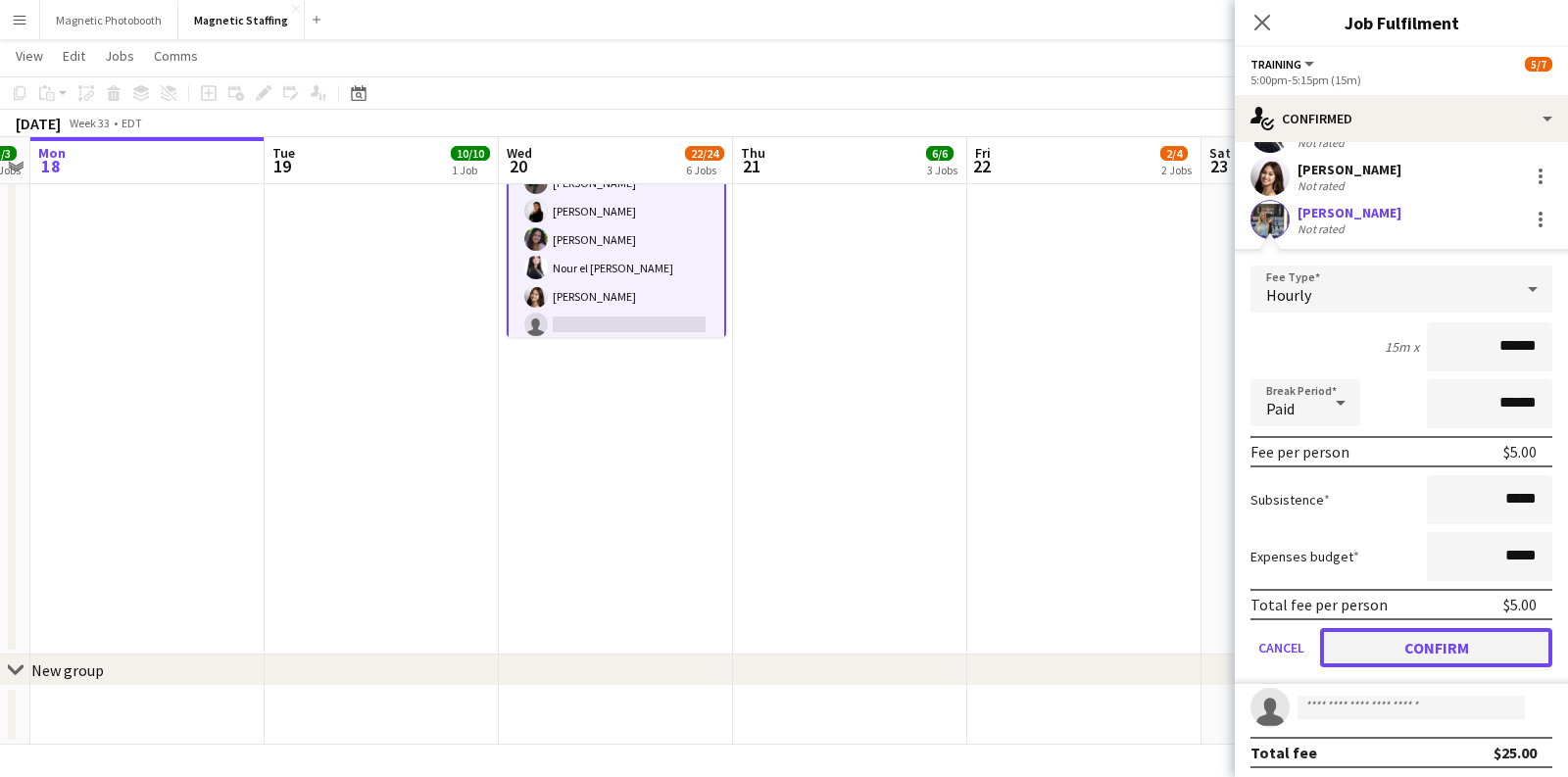
click at [1462, 633] on button "Confirm" at bounding box center [1437, 648] width 233 height 39
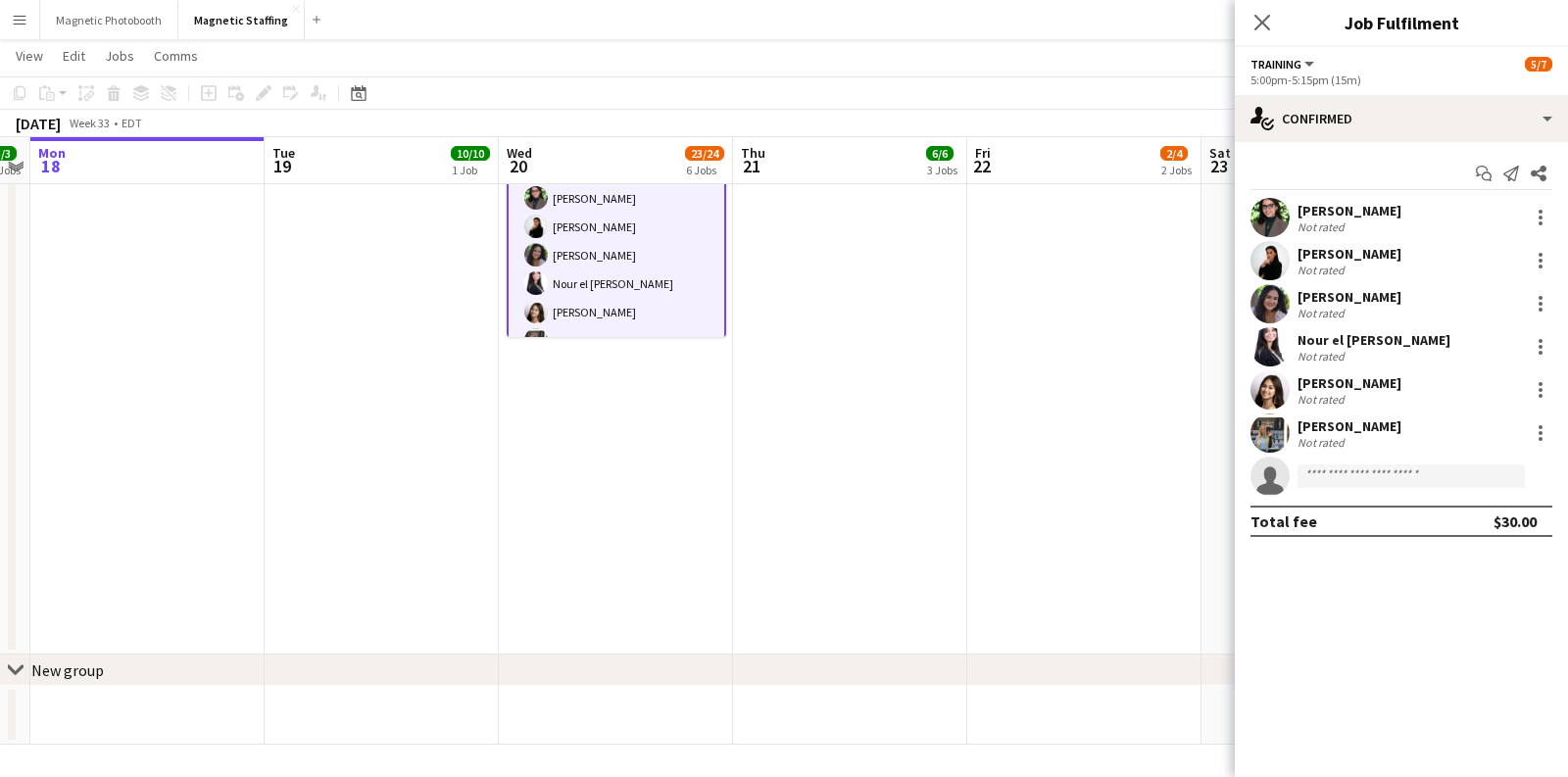
scroll to position [0, 0]
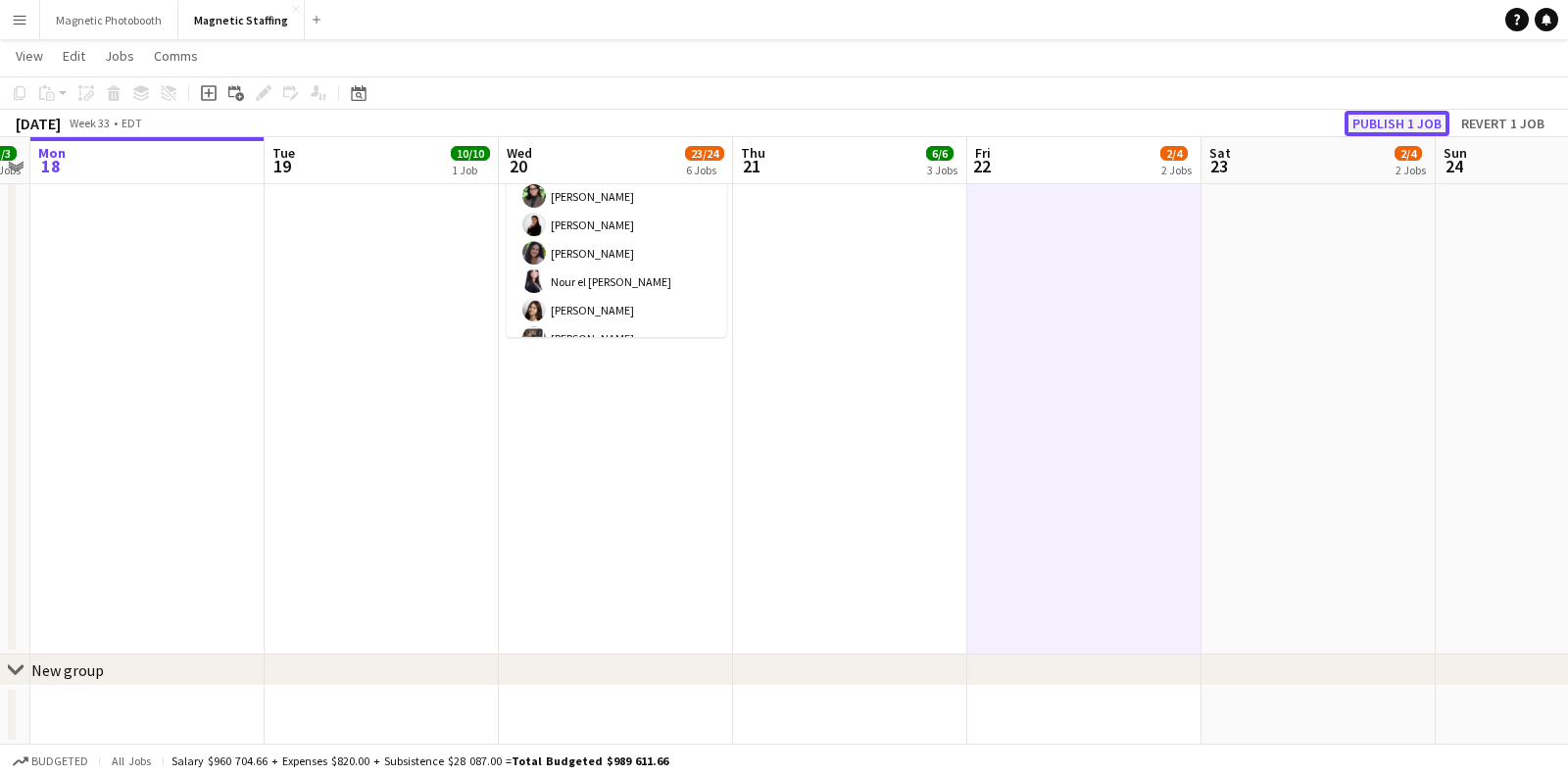
click at [1363, 129] on button "Publish 1 job" at bounding box center [1397, 123] width 105 height 26
